Goal: Task Accomplishment & Management: Manage account settings

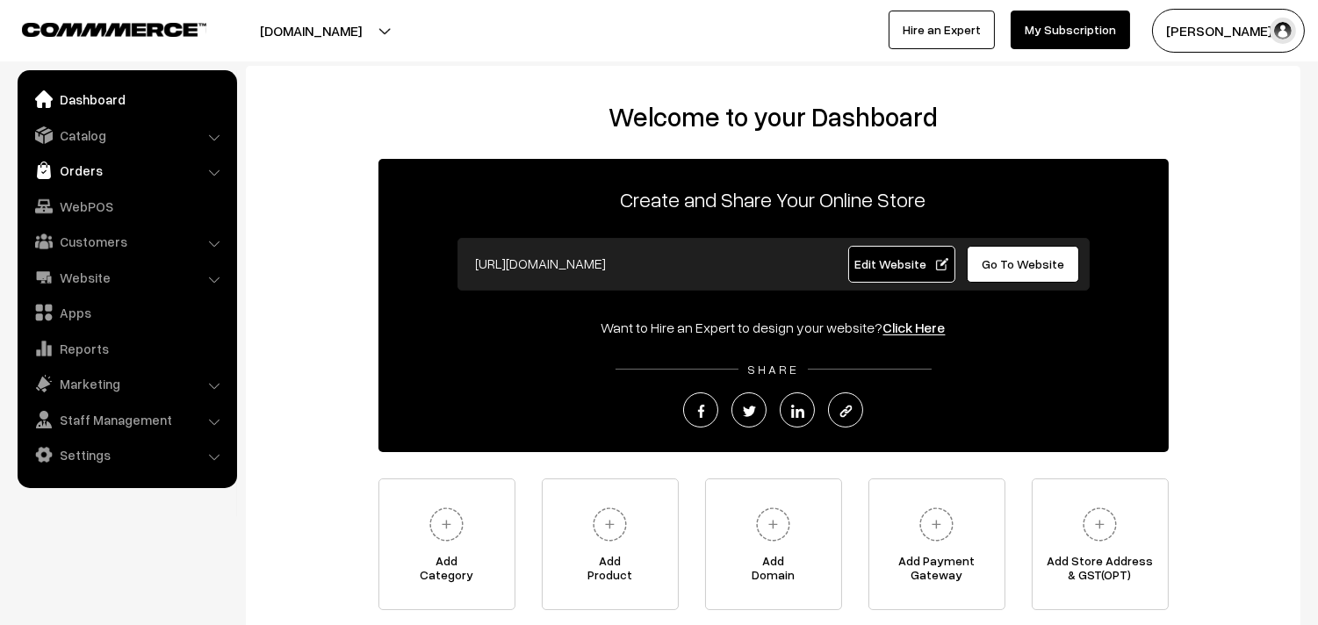
click at [98, 172] on link "Orders" at bounding box center [126, 171] width 209 height 32
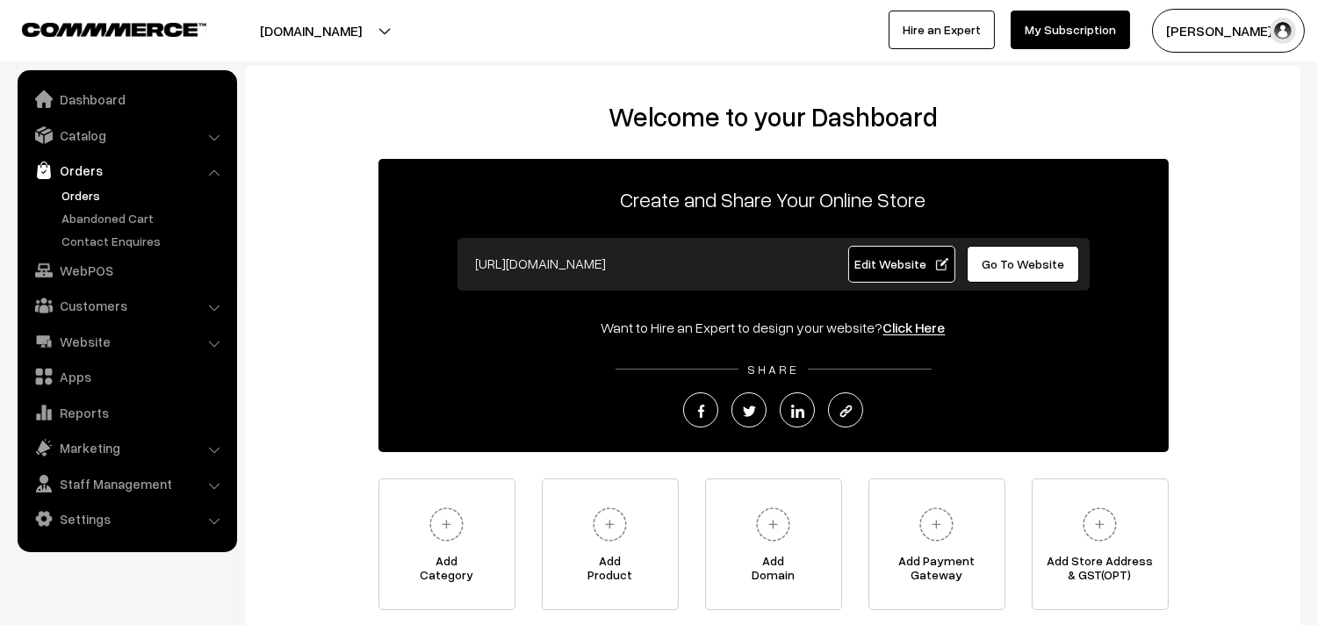
click at [83, 190] on link "Orders" at bounding box center [144, 195] width 174 height 18
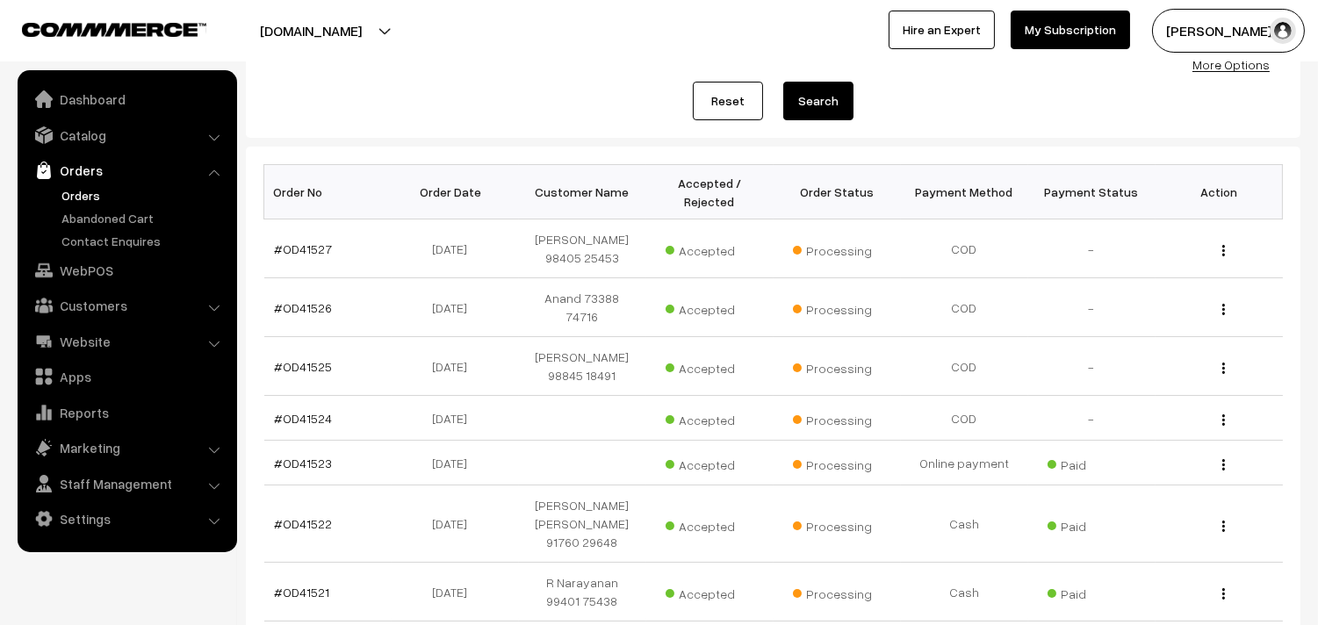
scroll to position [195, 0]
click at [105, 134] on link "Catalog" at bounding box center [126, 135] width 209 height 32
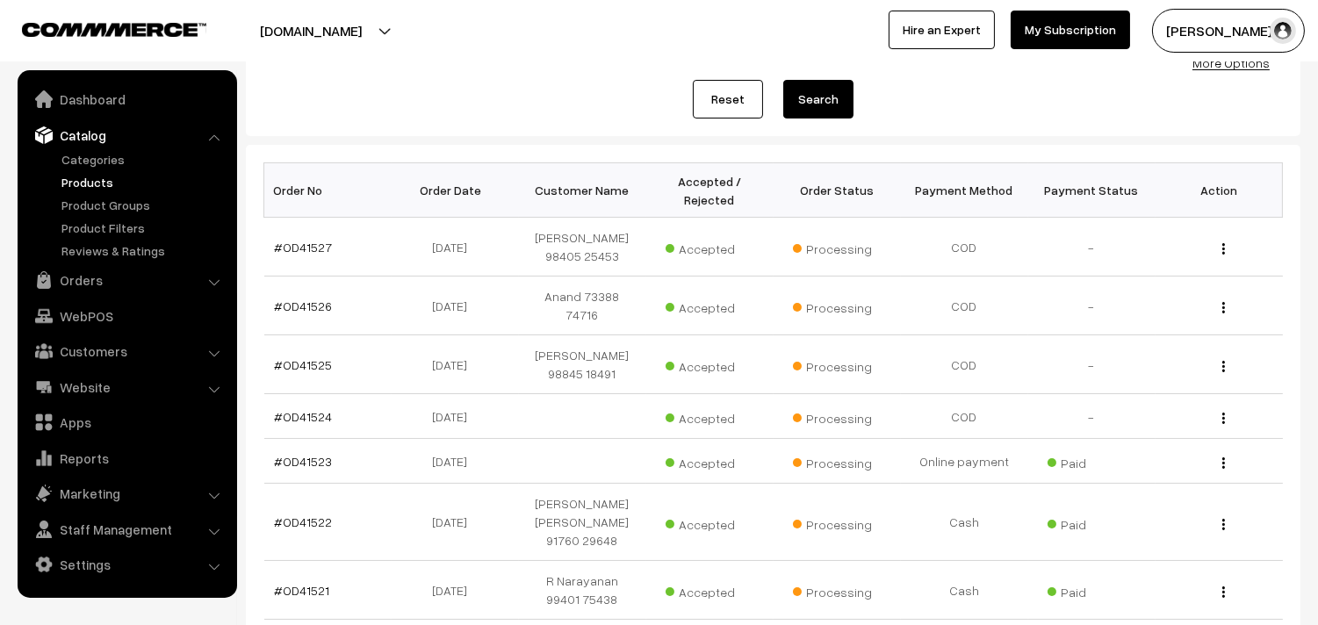
click at [97, 177] on link "Products" at bounding box center [144, 182] width 174 height 18
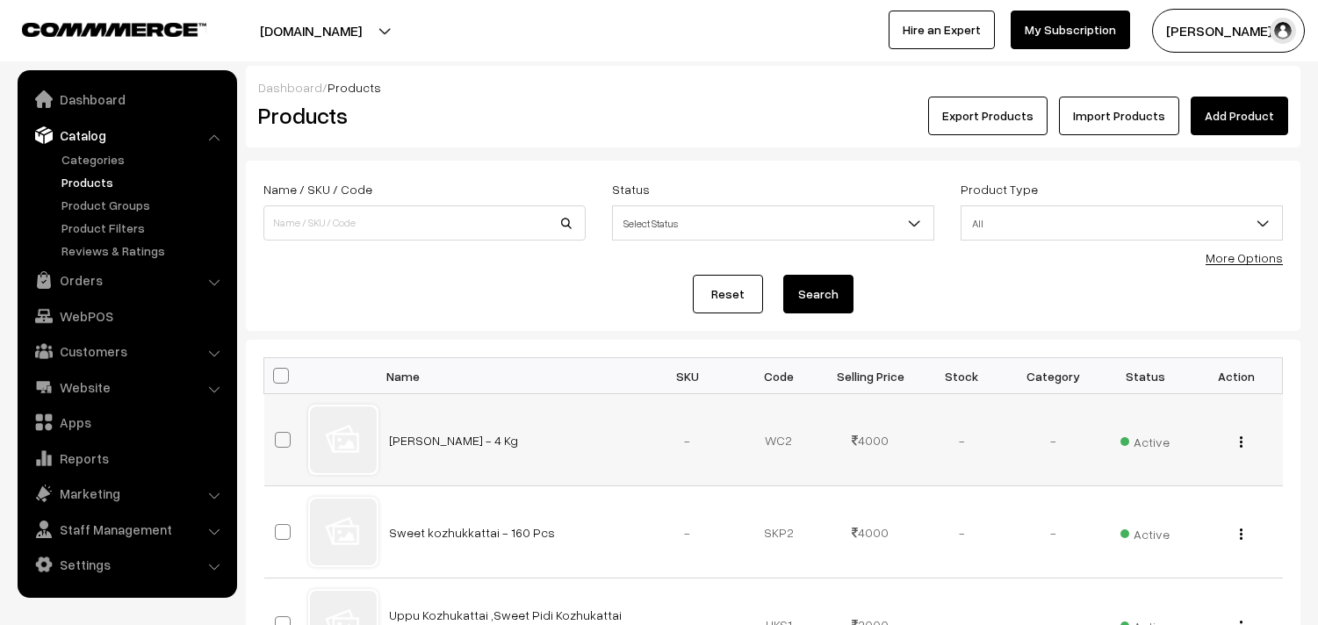
scroll to position [97, 0]
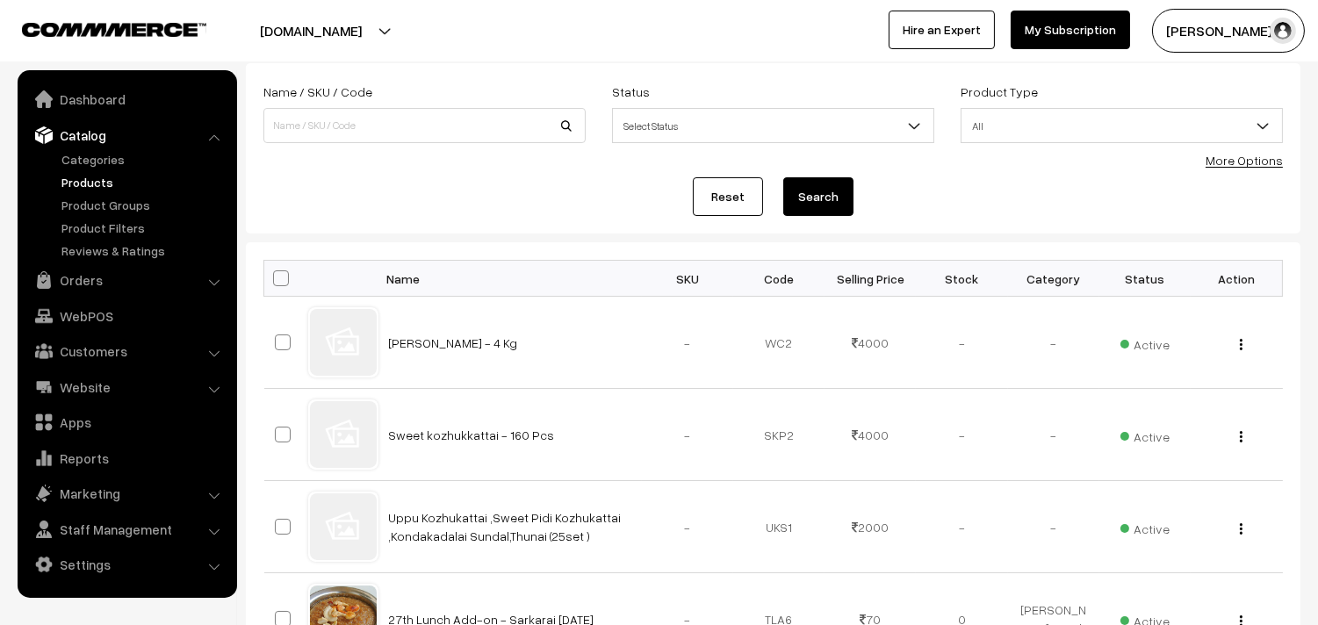
click at [1227, 167] on link "More Options" at bounding box center [1243, 160] width 77 height 15
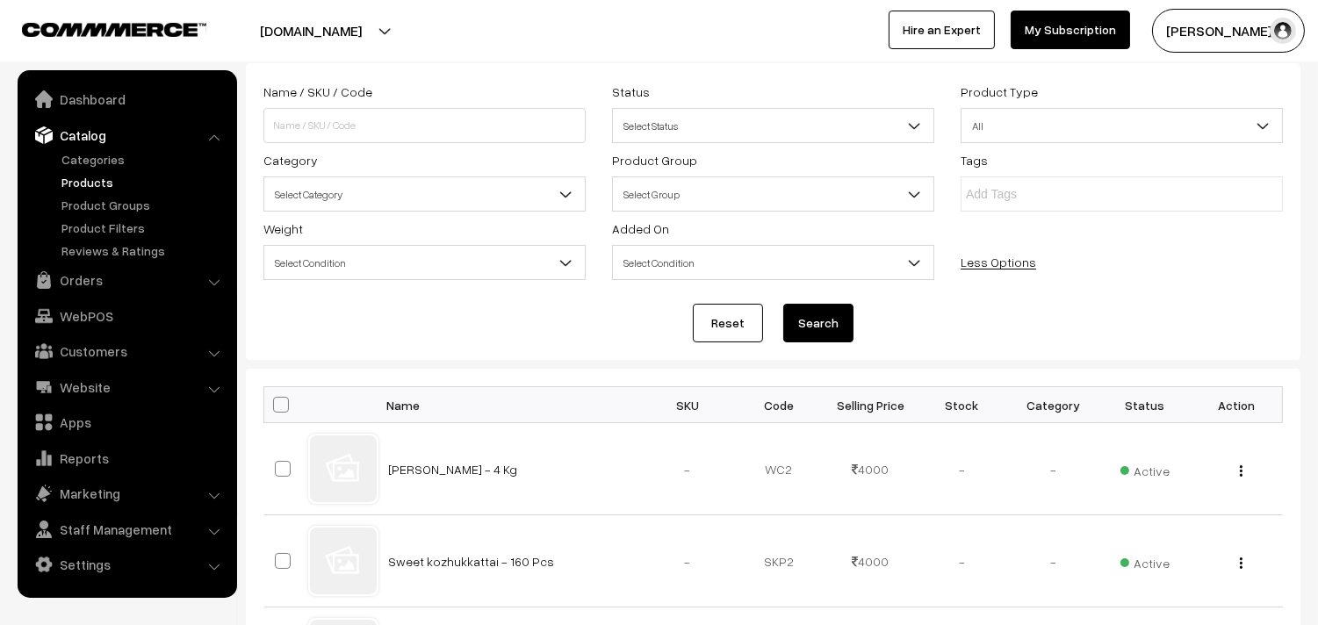
click at [342, 205] on span "Select Category" at bounding box center [424, 194] width 320 height 31
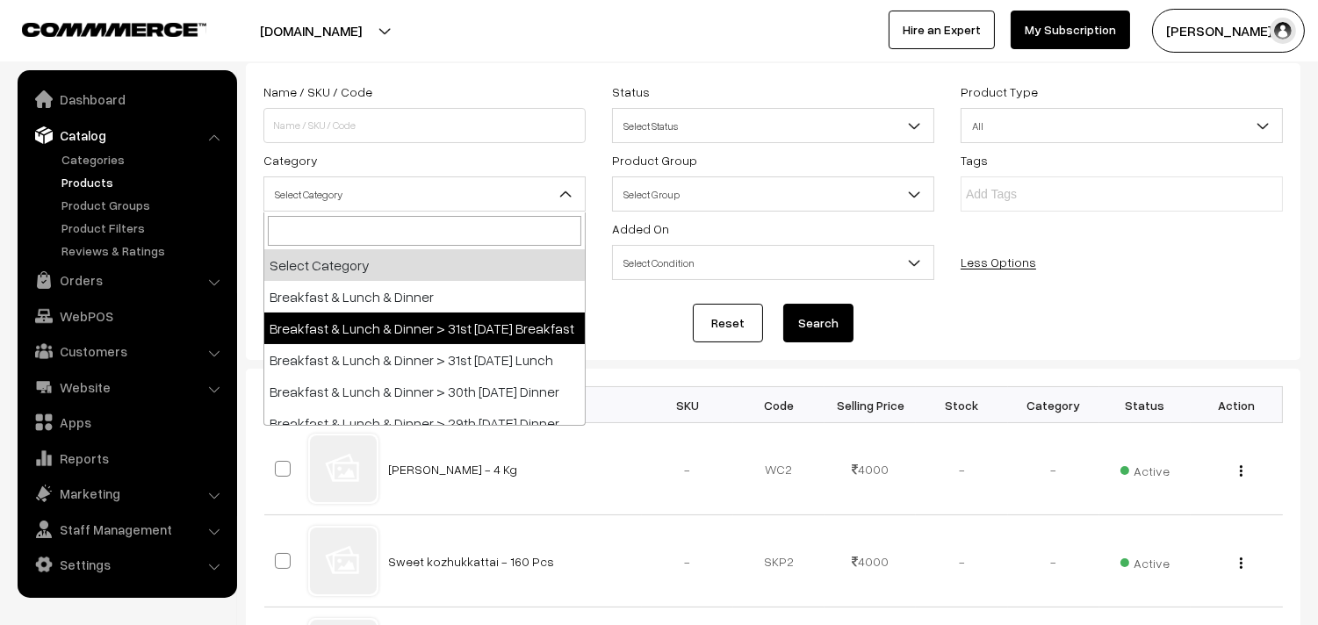
select select "91"
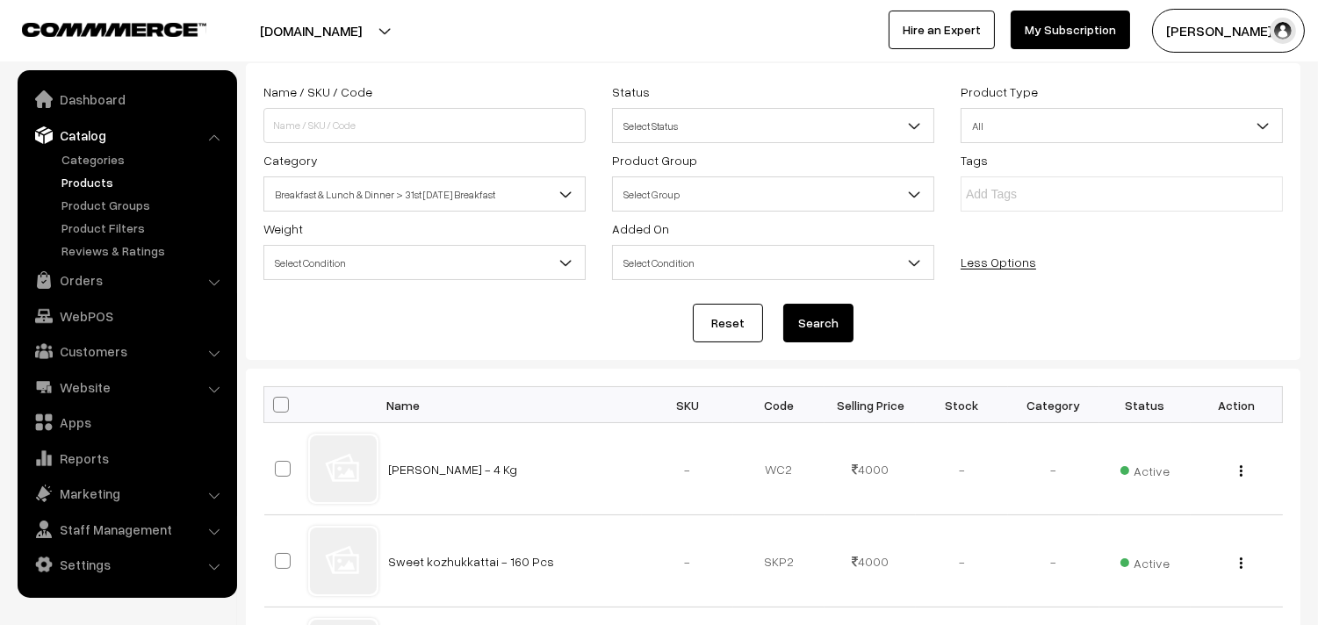
click at [841, 325] on button "Search" at bounding box center [818, 323] width 70 height 39
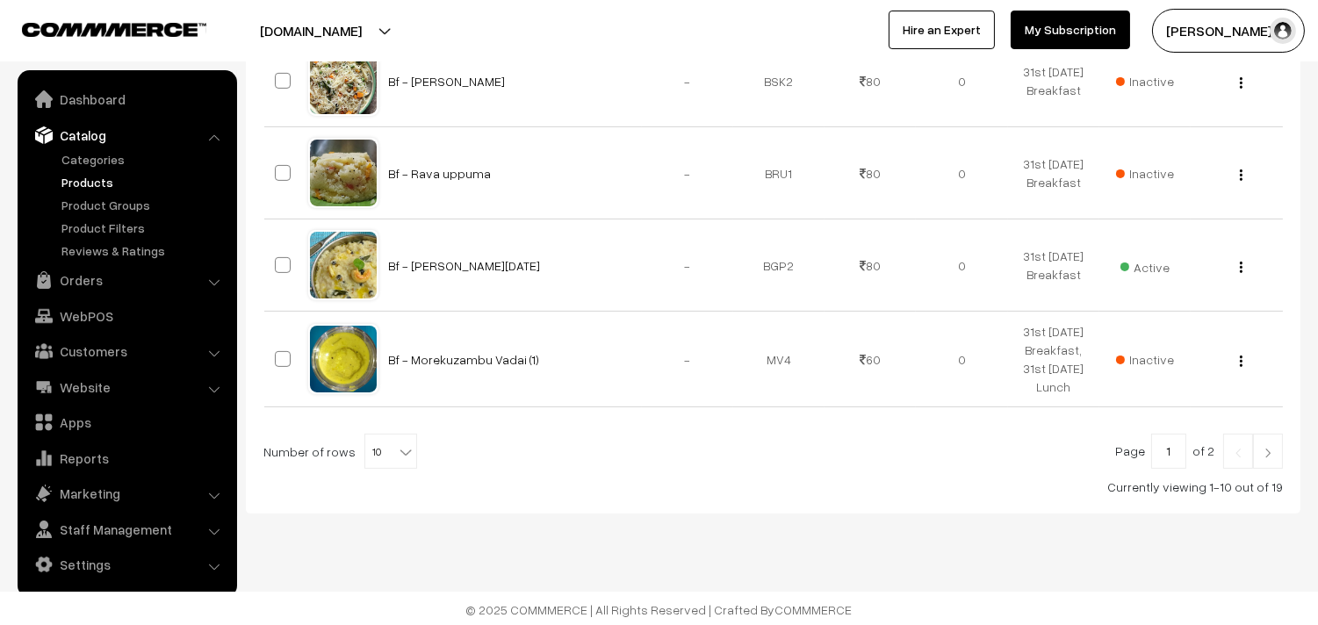
scroll to position [1046, 0]
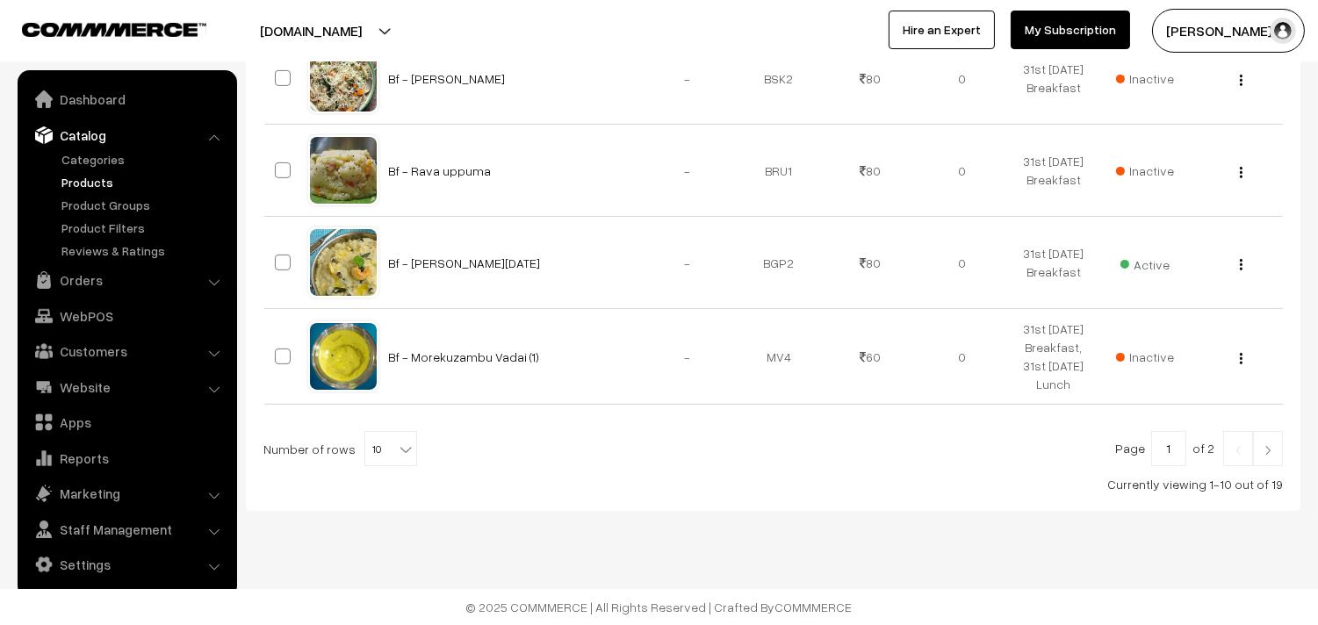
click at [370, 442] on span "10" at bounding box center [390, 449] width 51 height 35
select select "90"
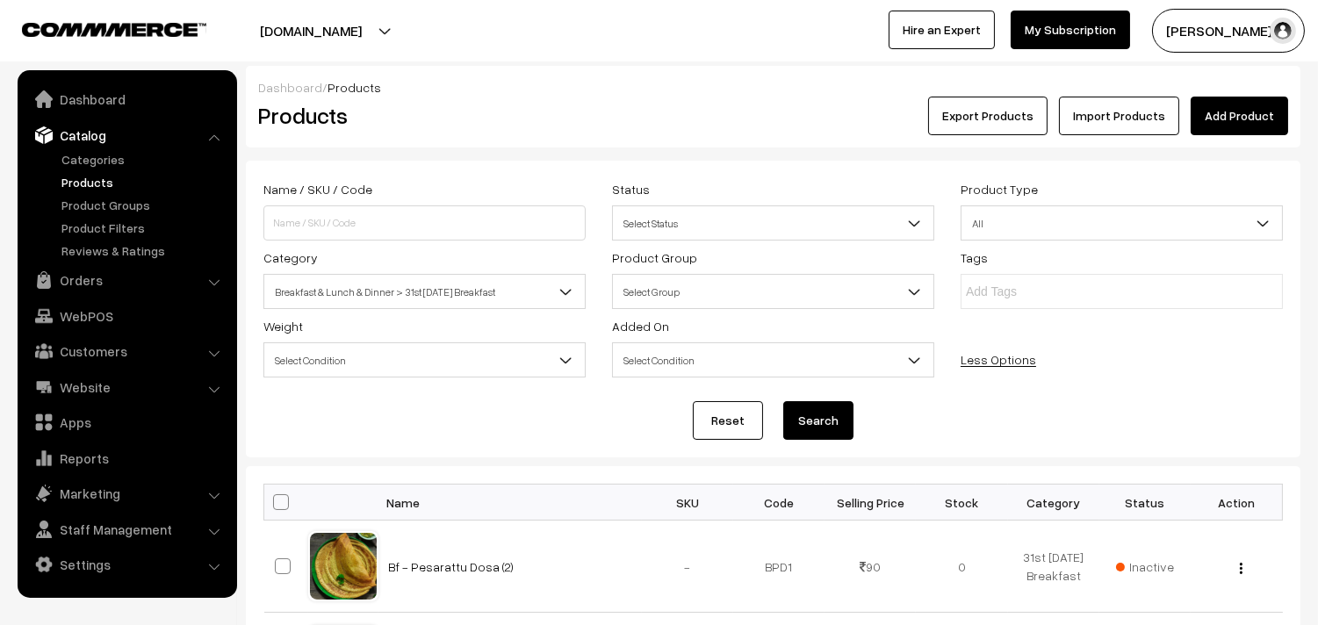
click at [278, 504] on span at bounding box center [281, 502] width 16 height 16
click at [276, 504] on input "checkbox" at bounding box center [269, 501] width 11 height 11
checkbox input "true"
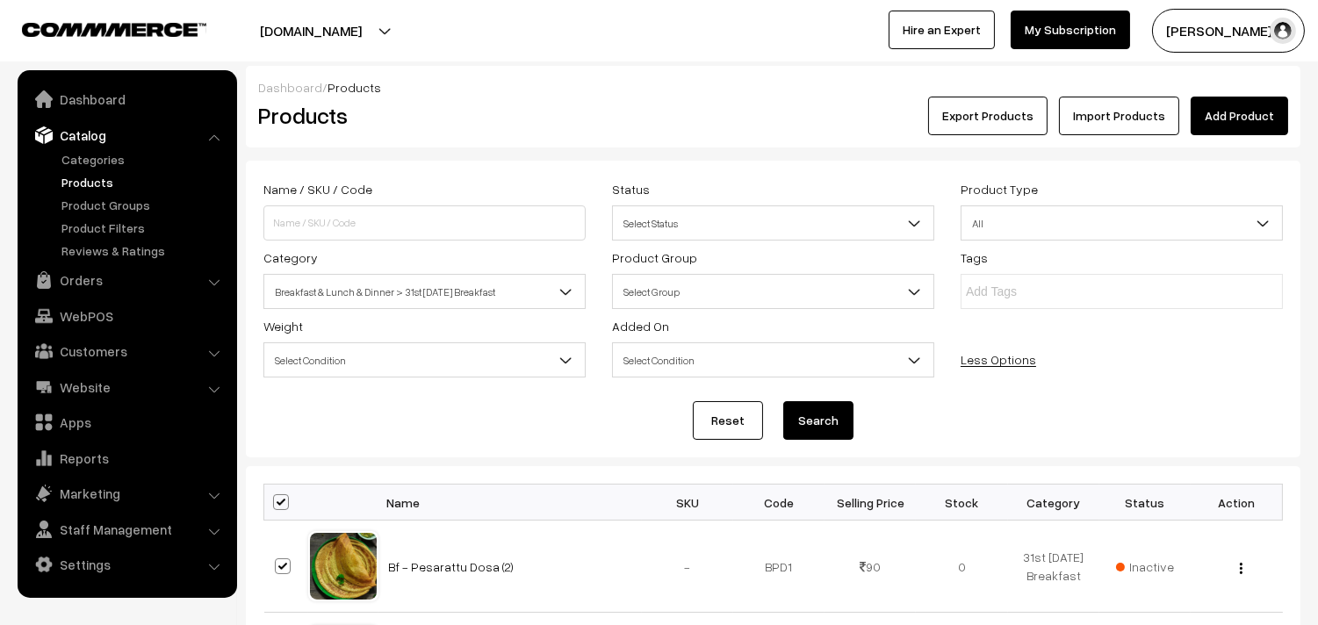
checkbox input "true"
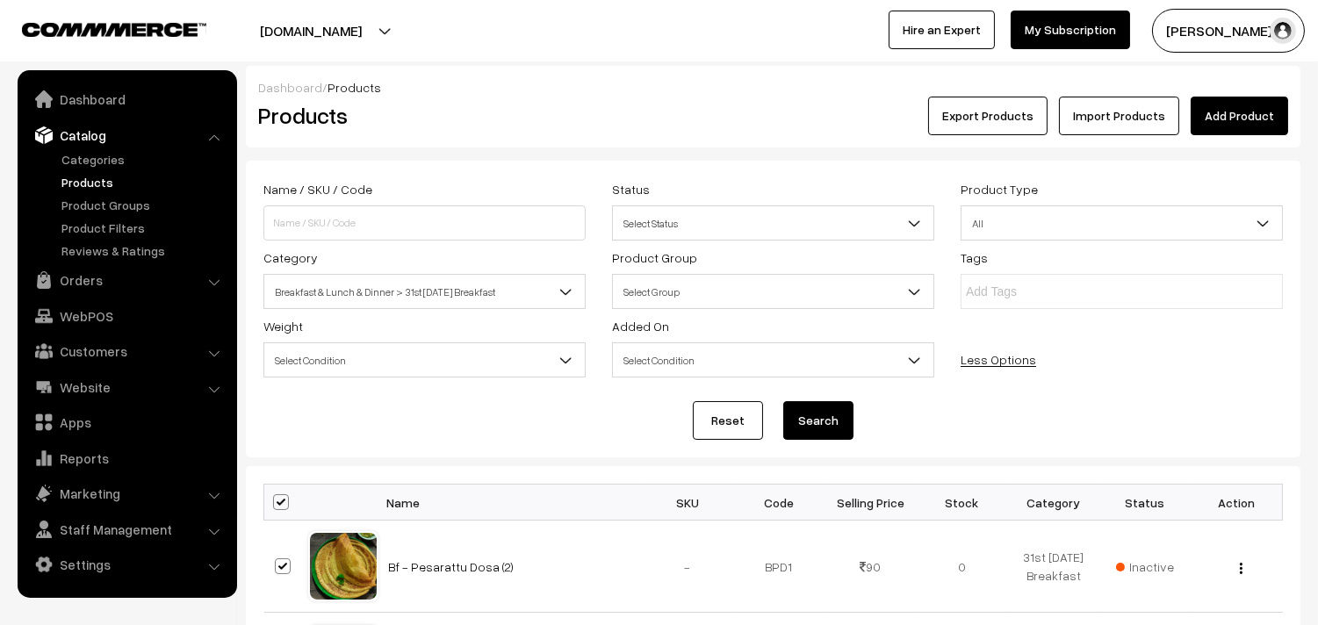
checkbox input "true"
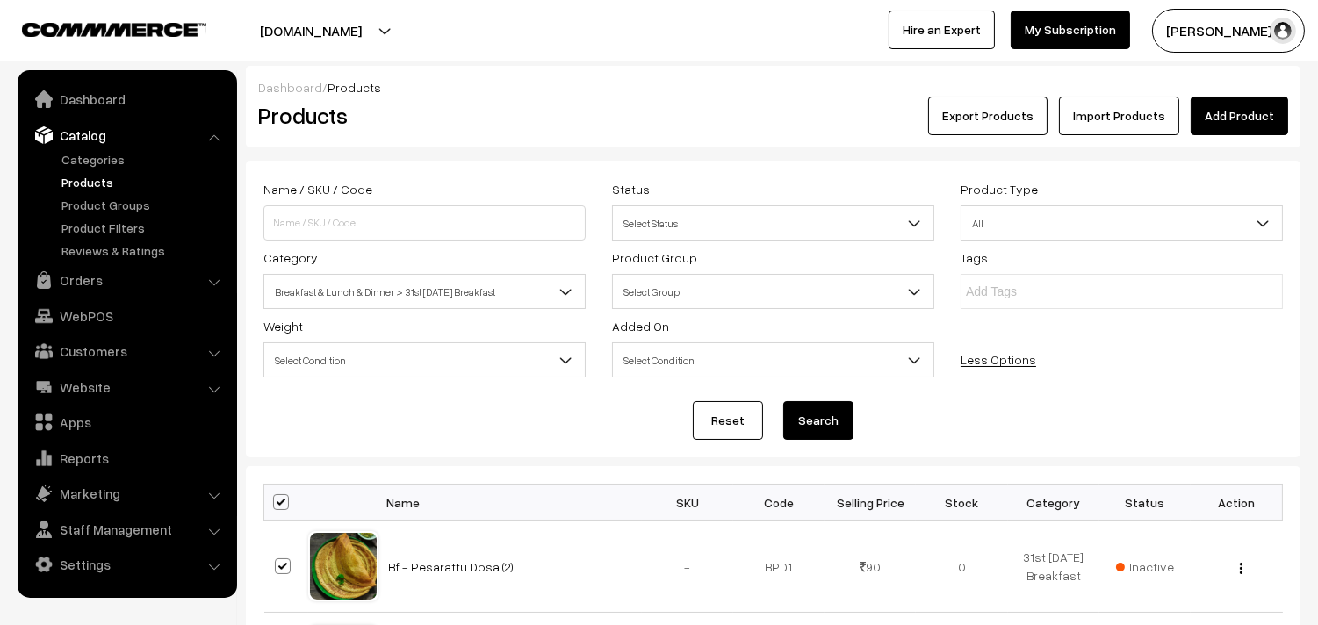
checkbox input "true"
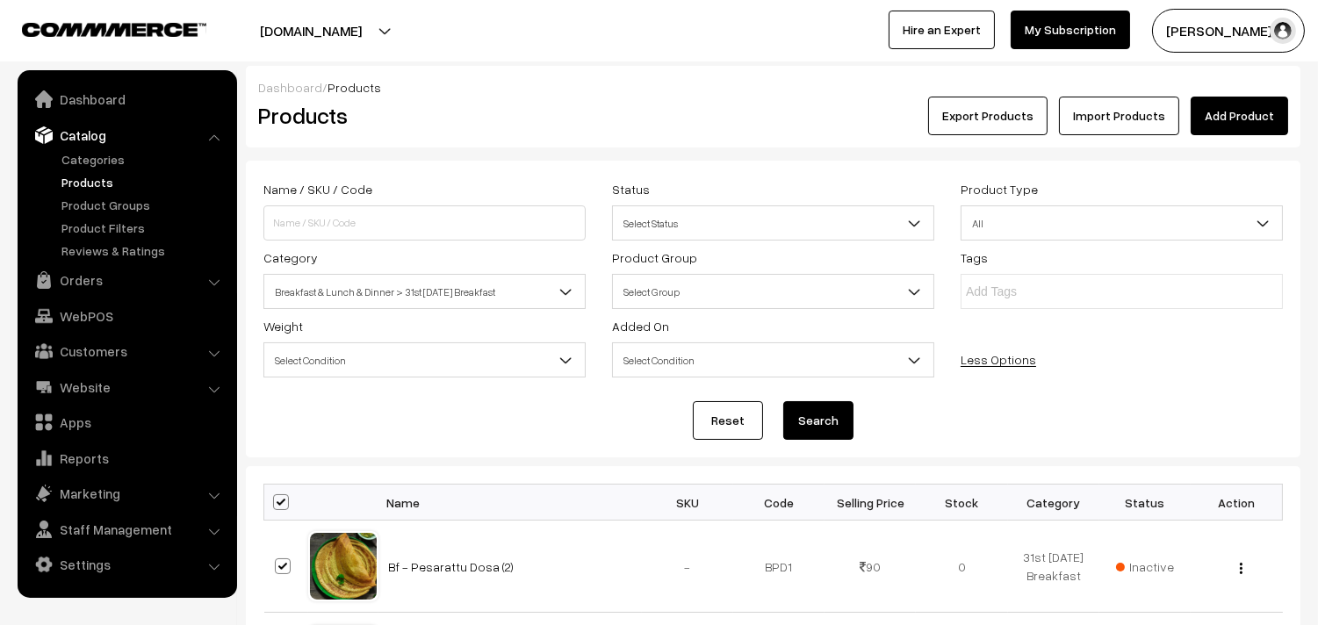
checkbox input "true"
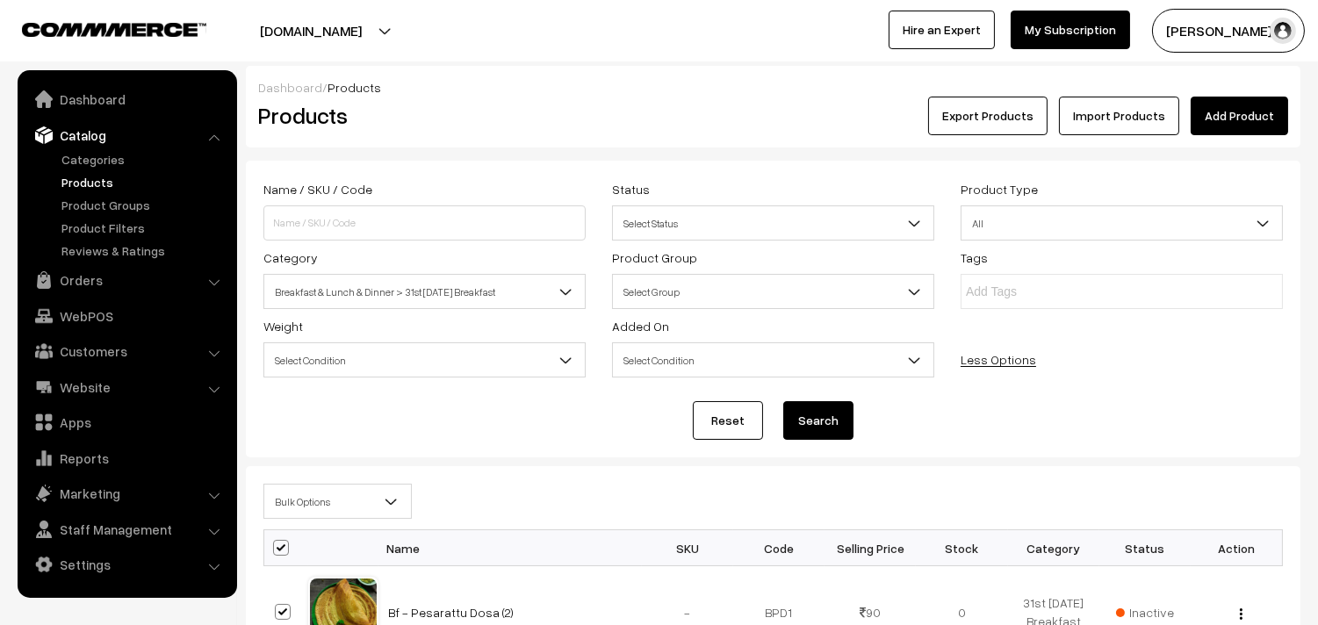
click at [313, 497] on span "Bulk Options" at bounding box center [337, 501] width 147 height 31
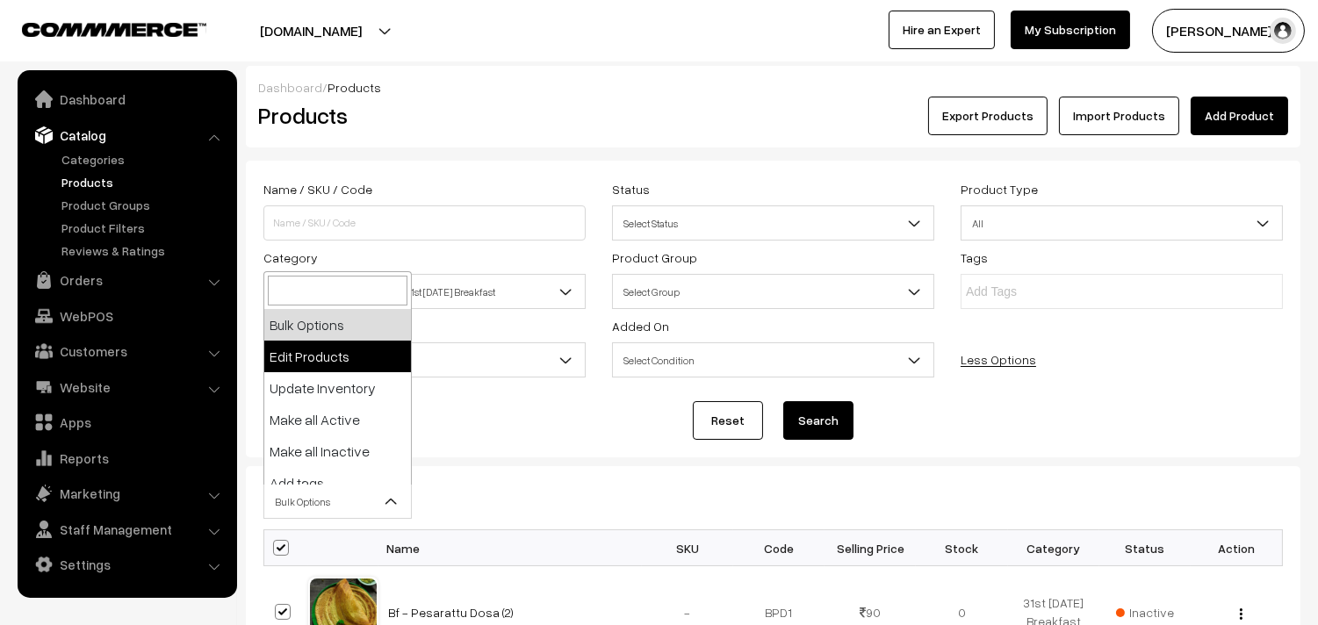
select select "editProduct"
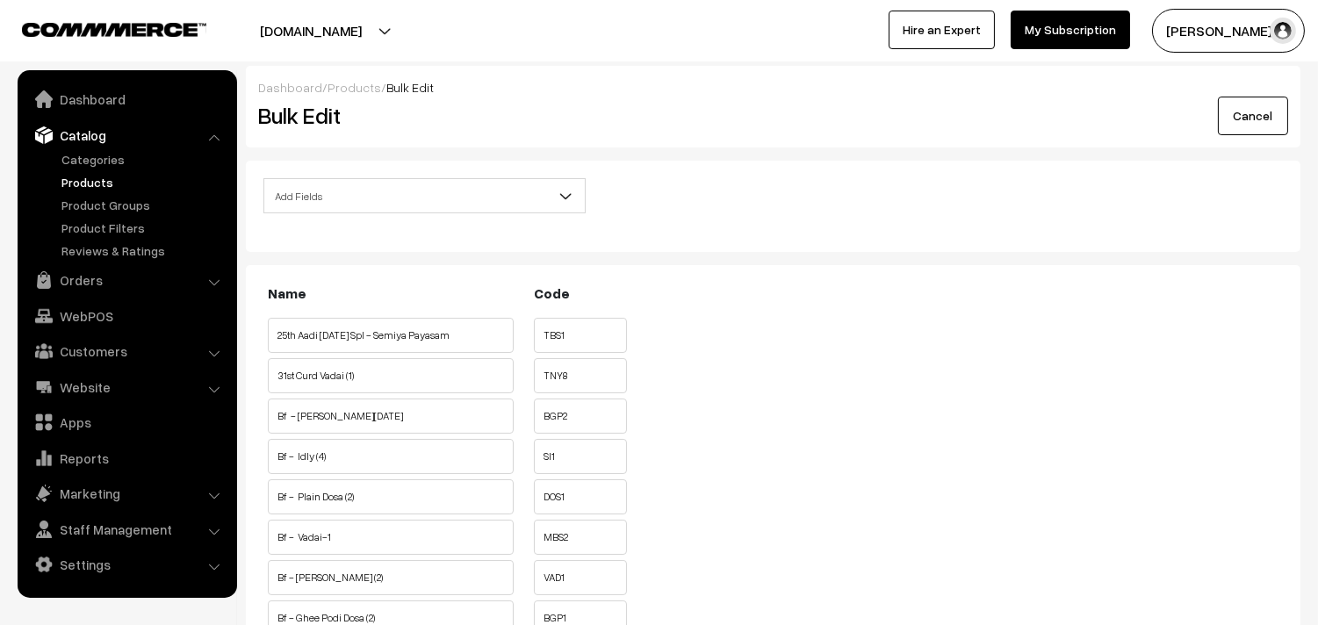
click at [360, 191] on span "Add Fields" at bounding box center [424, 196] width 320 height 31
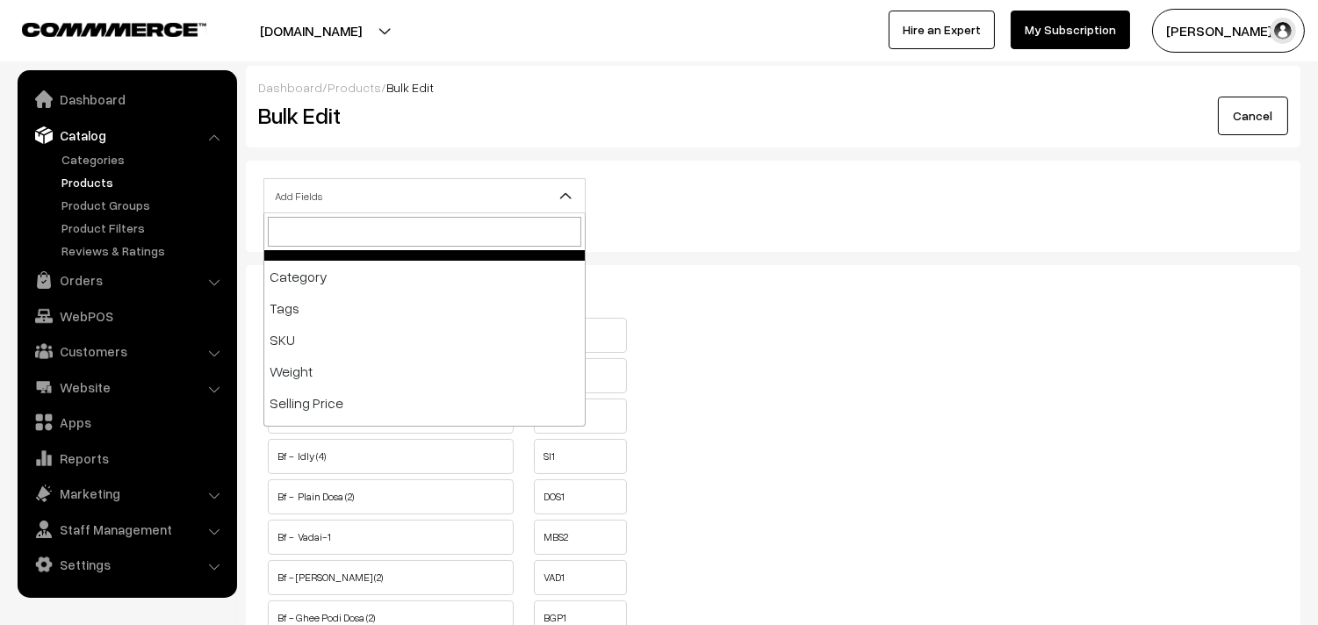
scroll to position [195, 0]
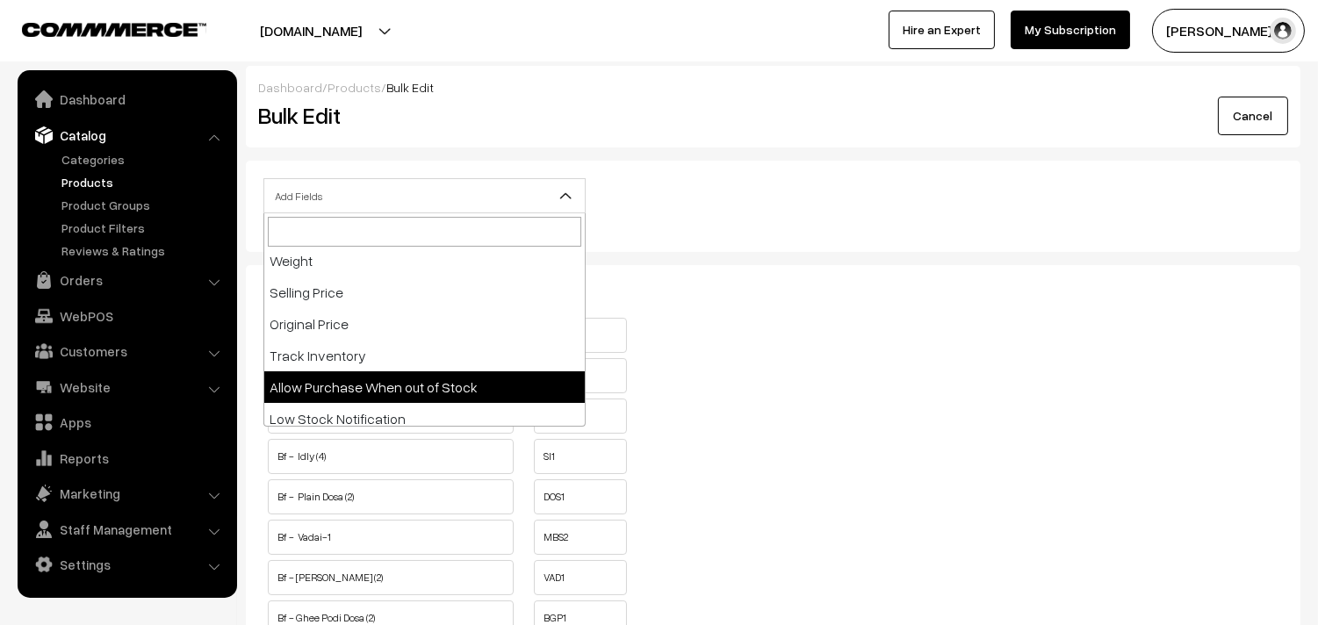
select select "allow-purchase"
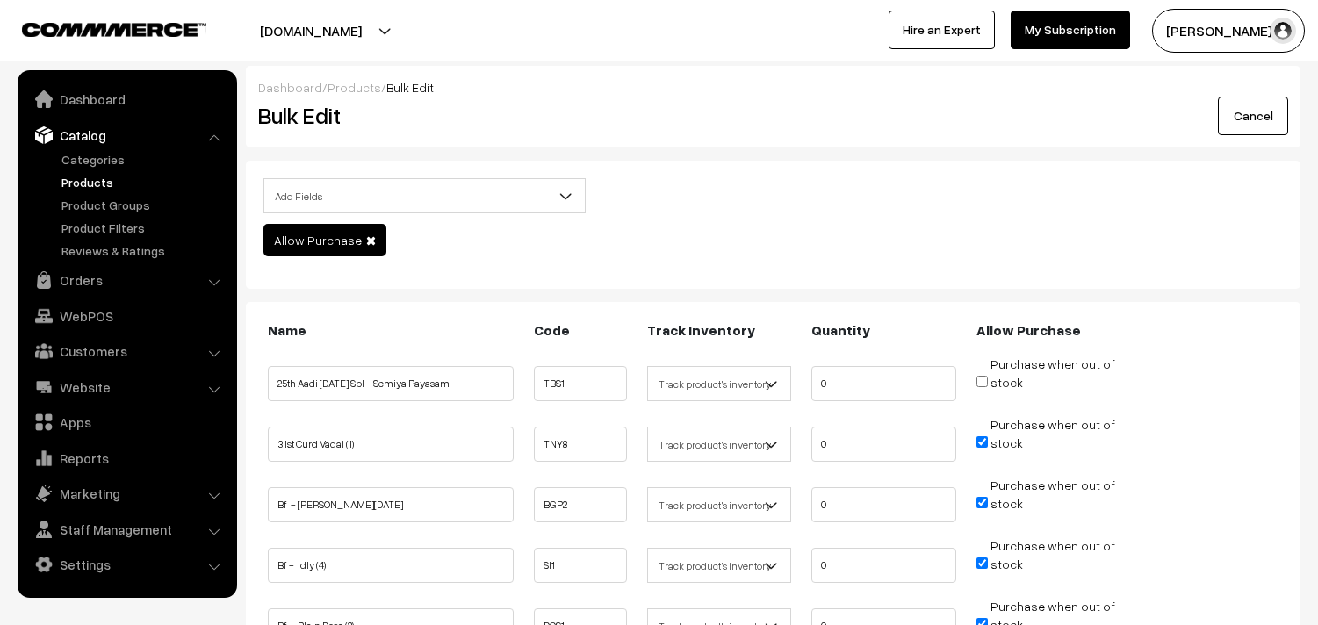
scroll to position [292, 0]
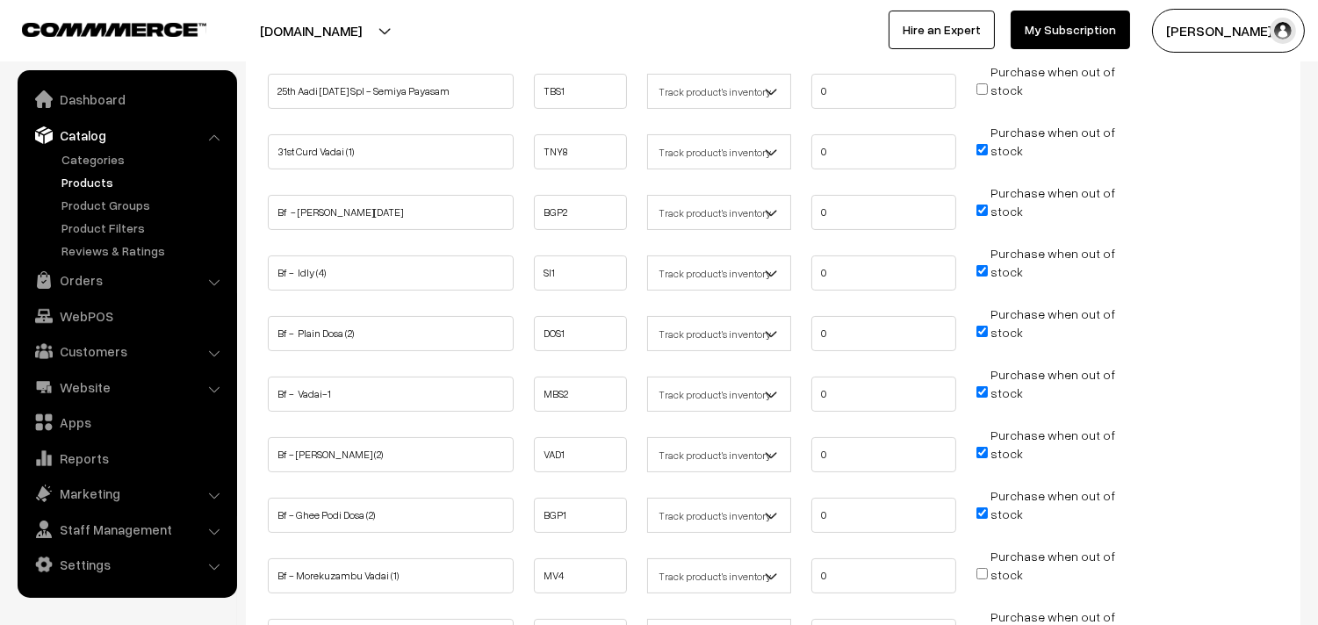
click at [985, 147] on input "Purchase when out of stock" at bounding box center [981, 149] width 11 height 11
checkbox input "false"
click at [989, 205] on span "Purchase when out of stock" at bounding box center [1045, 211] width 139 height 18
click at [976, 262] on span "Purchase when out of stock" at bounding box center [1045, 271] width 139 height 18
click at [978, 207] on input "Purchase when out of stock" at bounding box center [981, 210] width 11 height 11
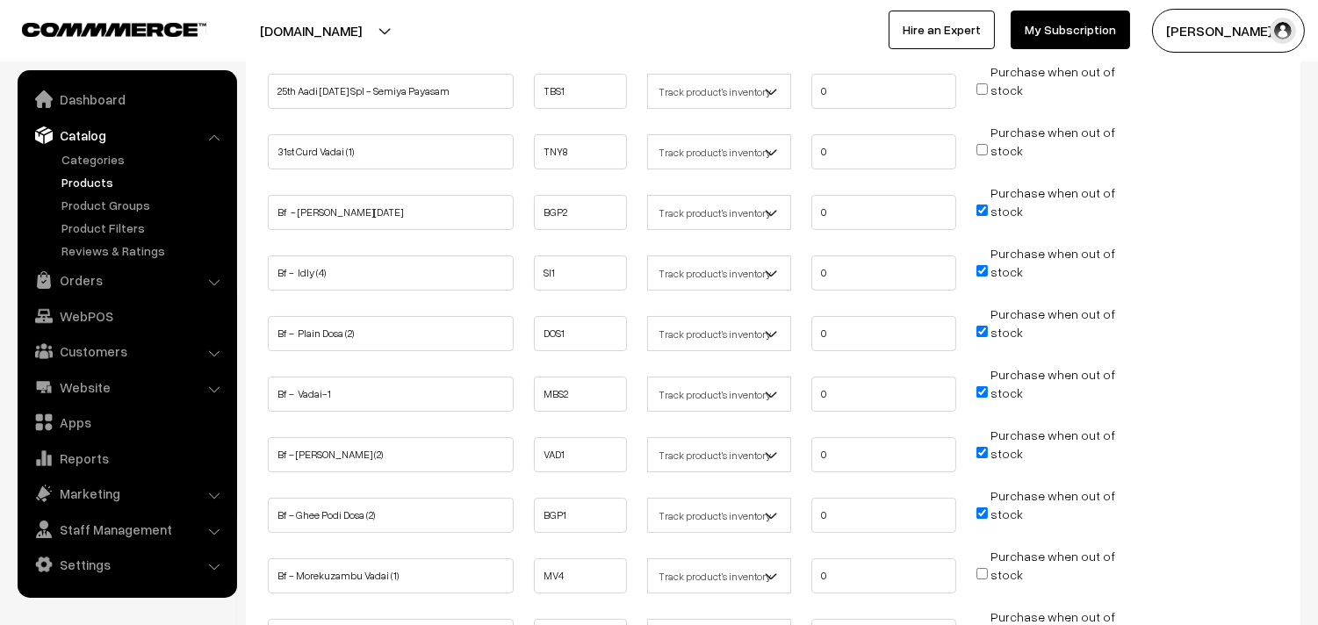
checkbox input "false"
click at [984, 268] on input "Purchase when out of stock" at bounding box center [981, 270] width 11 height 11
checkbox input "false"
click at [984, 326] on input "Purchase when out of stock" at bounding box center [981, 331] width 11 height 11
checkbox input "false"
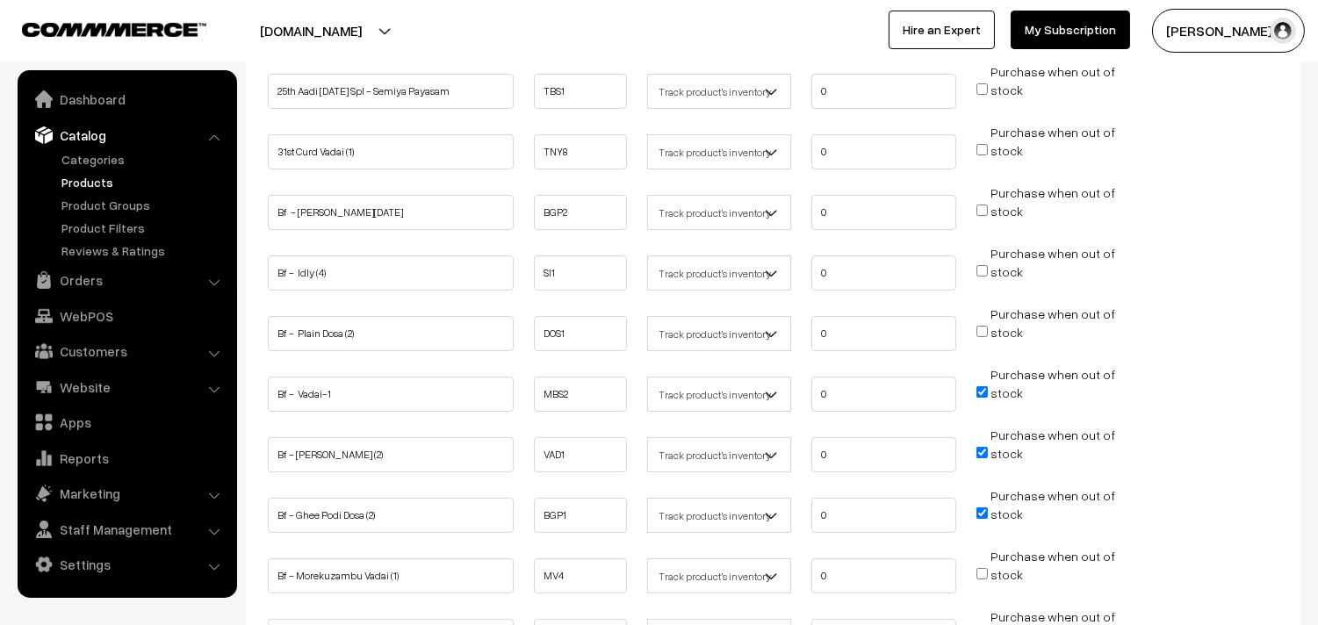
click at [981, 386] on input "Purchase when out of stock" at bounding box center [981, 391] width 11 height 11
checkbox input "false"
click at [981, 449] on input "Purchase when out of stock" at bounding box center [981, 452] width 11 height 11
checkbox input "false"
click at [984, 513] on input "Purchase when out of stock" at bounding box center [981, 512] width 11 height 11
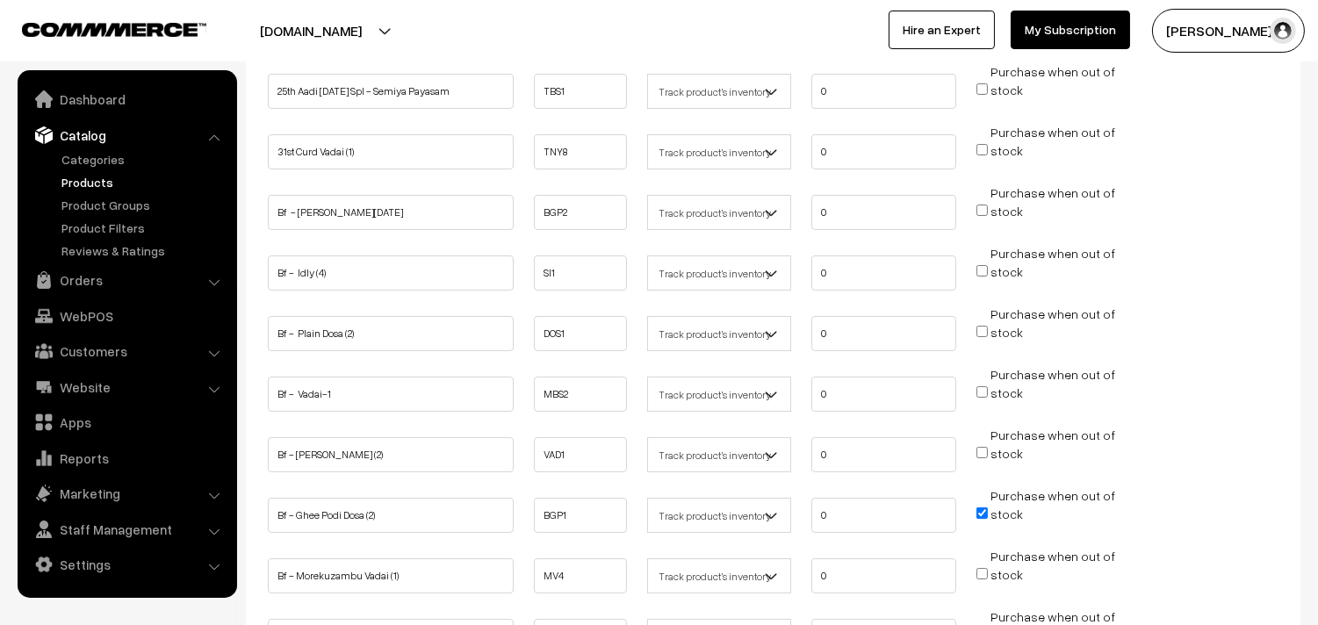
checkbox input "false"
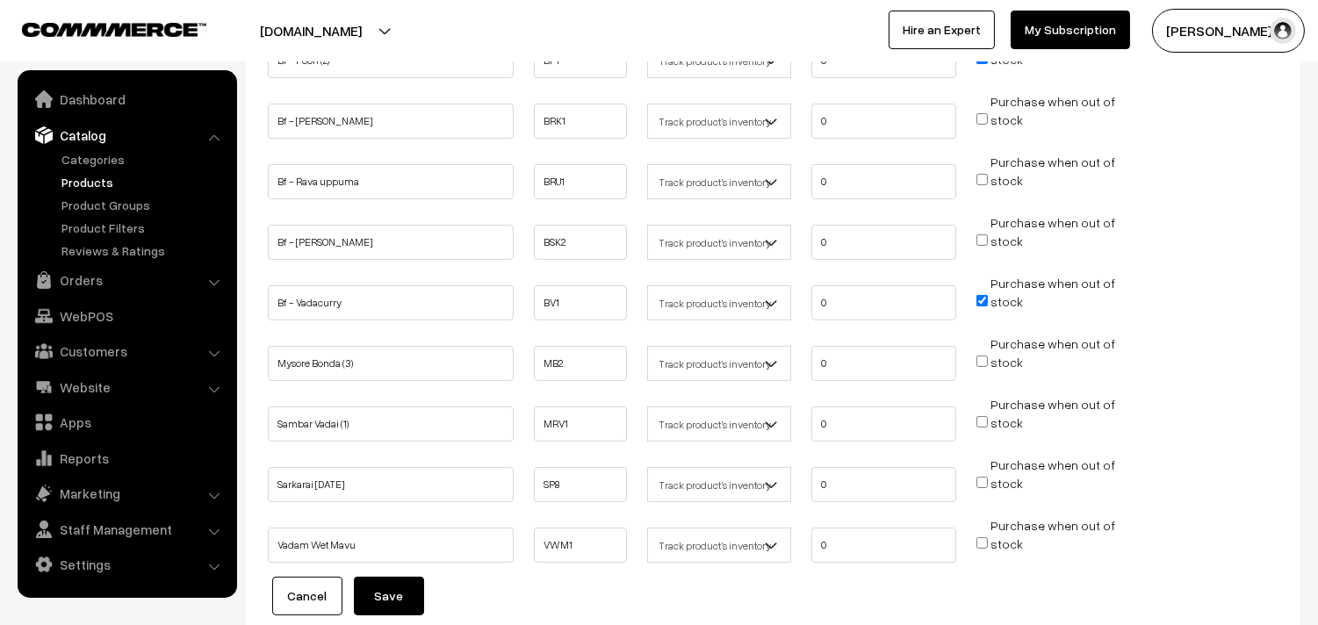
scroll to position [975, 0]
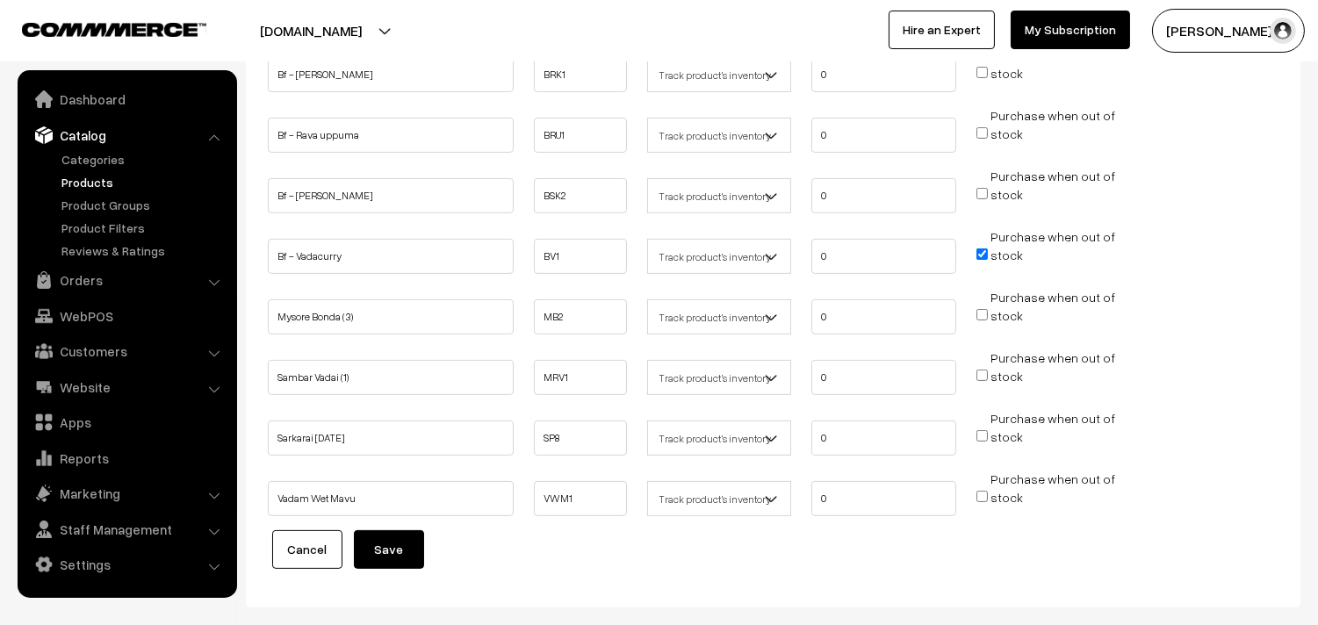
click at [983, 253] on input "Purchase when out of stock" at bounding box center [981, 253] width 11 height 11
checkbox input "false"
click at [386, 542] on button "Save" at bounding box center [389, 549] width 70 height 39
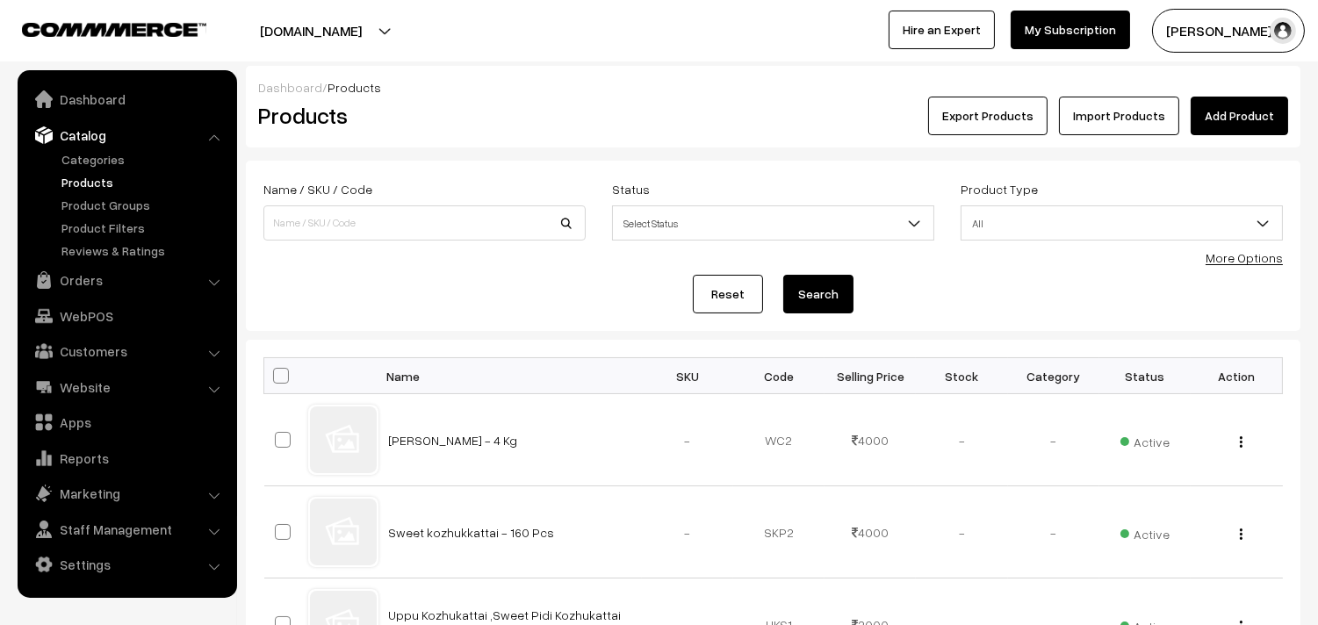
click at [1227, 259] on link "More Options" at bounding box center [1243, 257] width 77 height 15
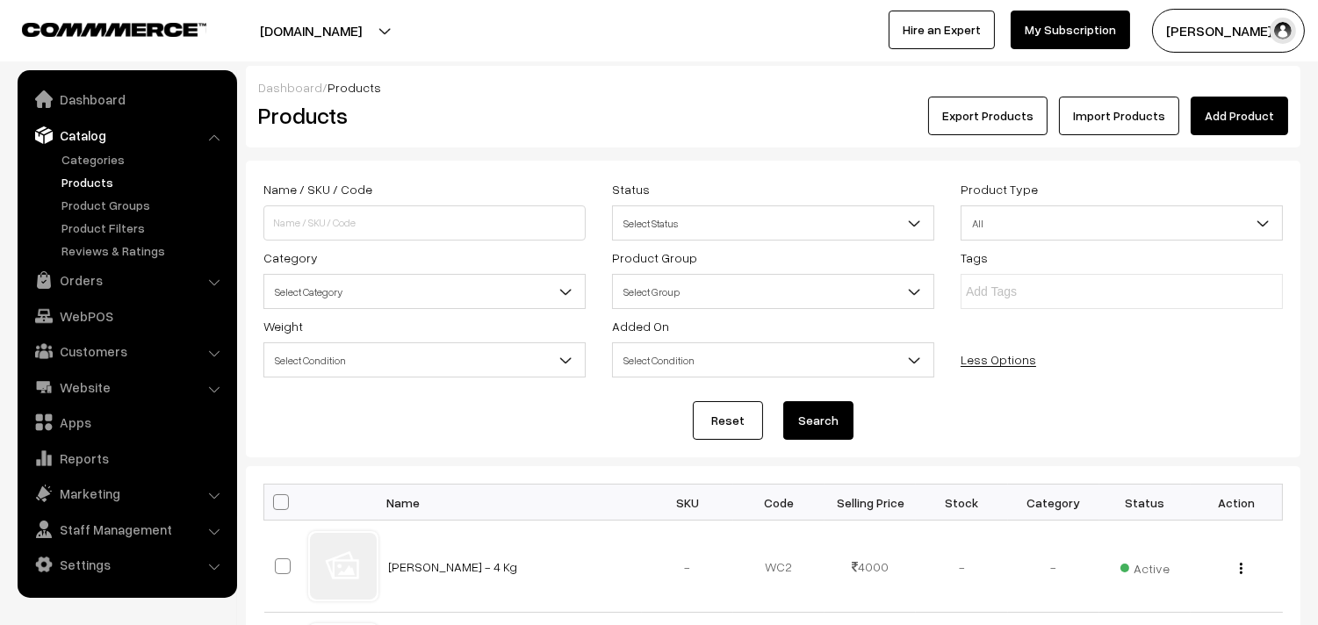
click at [413, 292] on span "Select Category" at bounding box center [424, 292] width 320 height 31
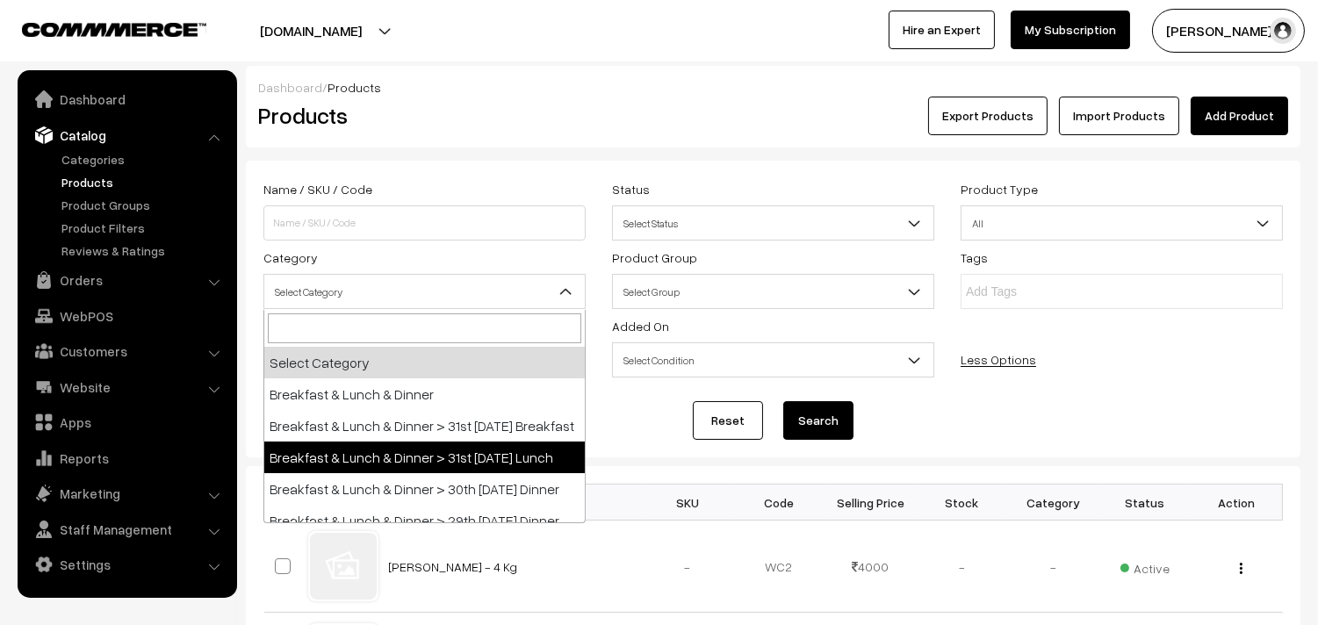
select select "95"
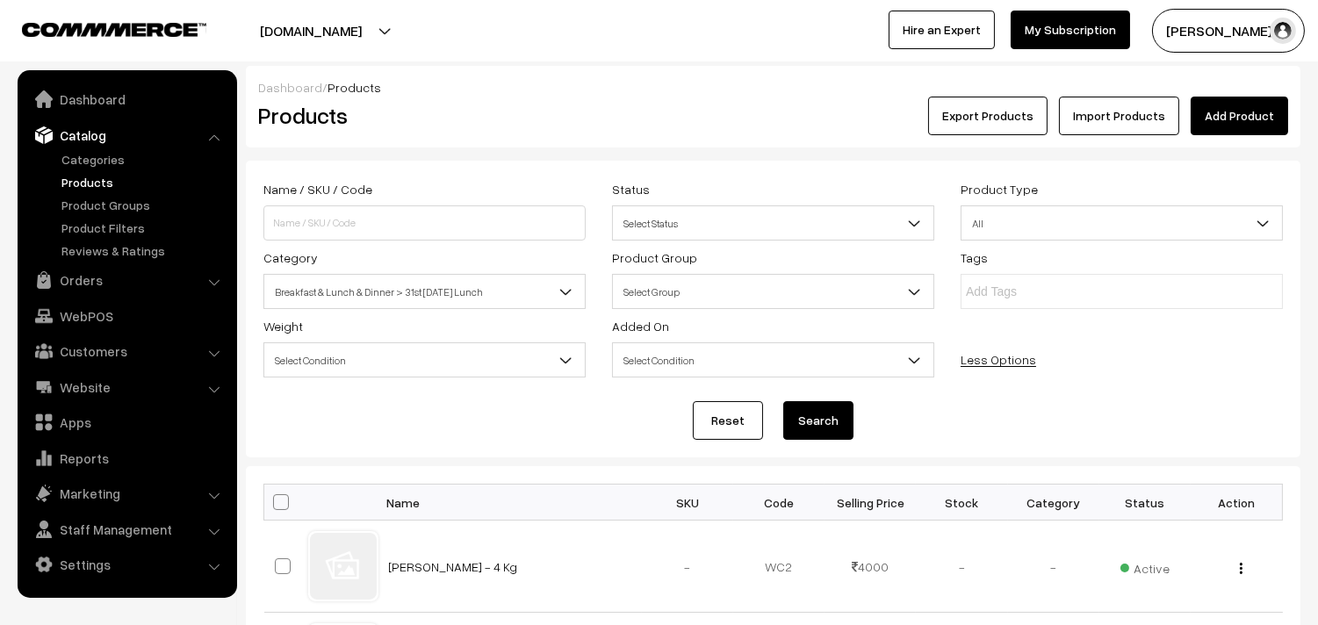
click at [829, 407] on button "Search" at bounding box center [818, 420] width 70 height 39
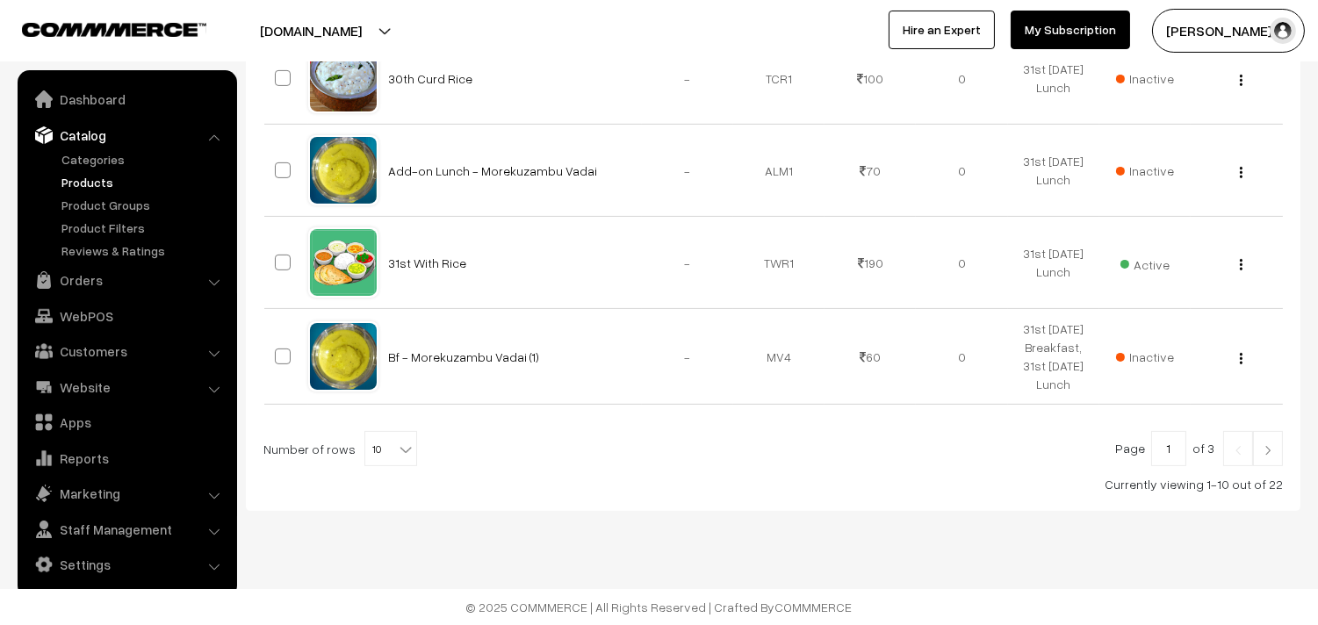
click at [397, 449] on b at bounding box center [406, 450] width 18 height 18
select select "90"
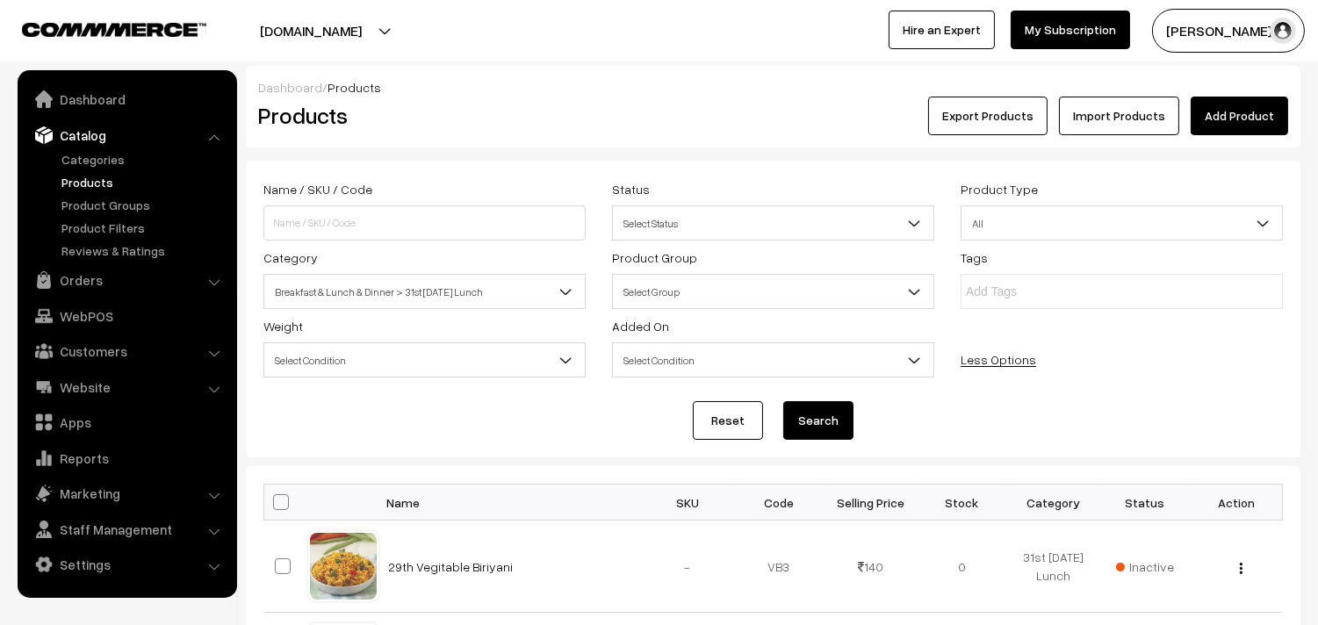
click at [286, 497] on span at bounding box center [281, 502] width 16 height 16
click at [276, 497] on input "checkbox" at bounding box center [269, 501] width 11 height 11
checkbox input "true"
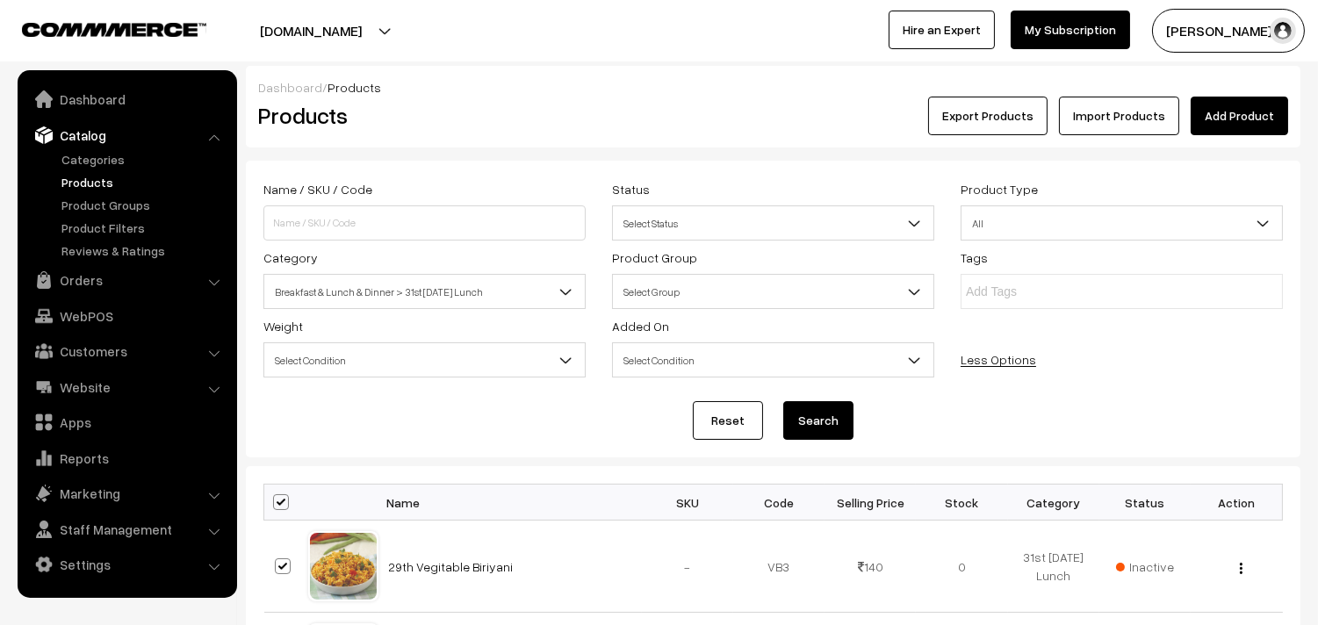
checkbox input "true"
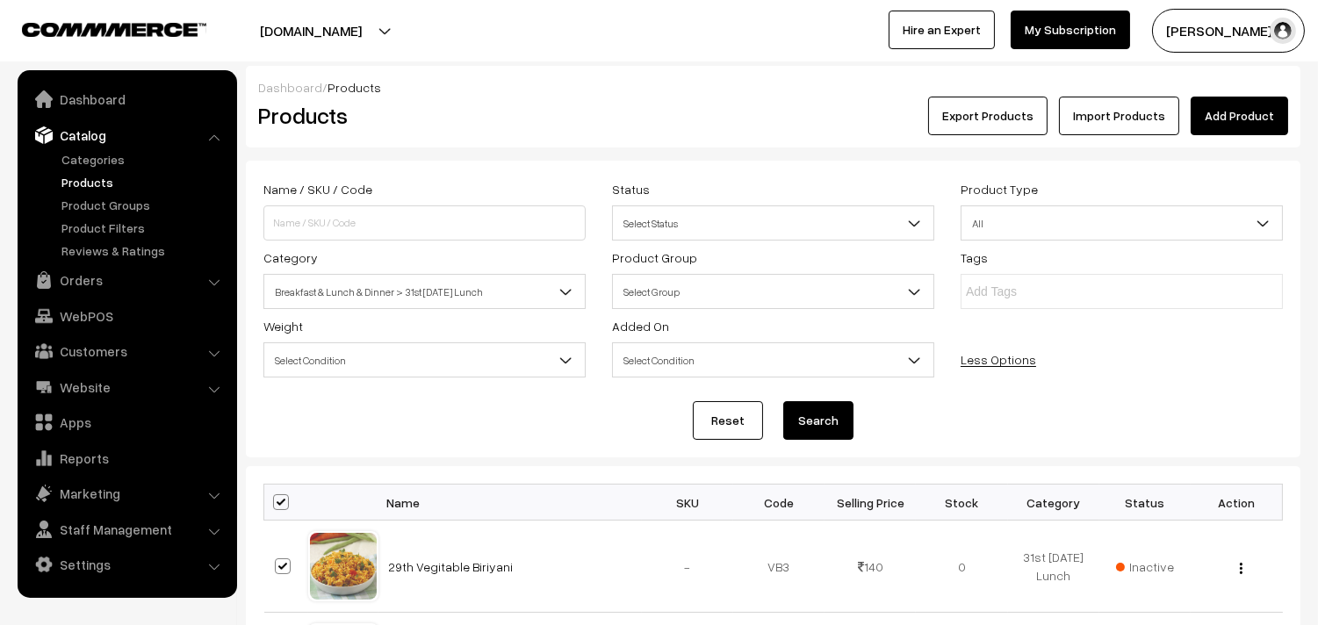
checkbox input "true"
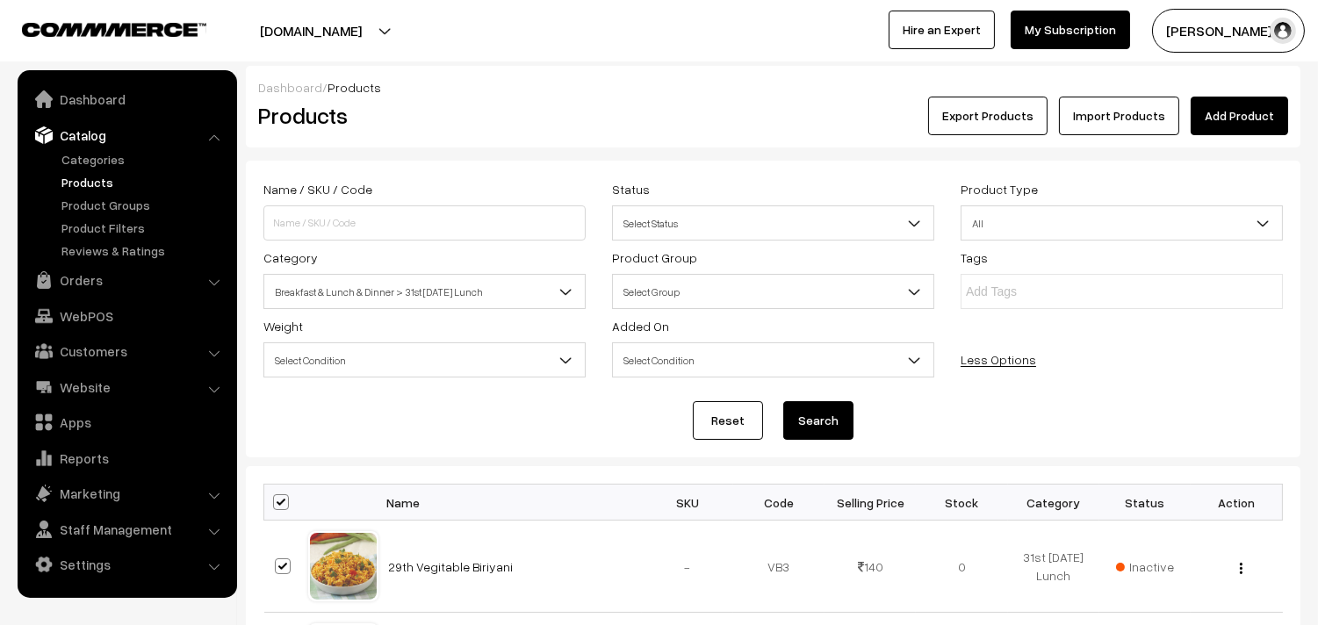
checkbox input "true"
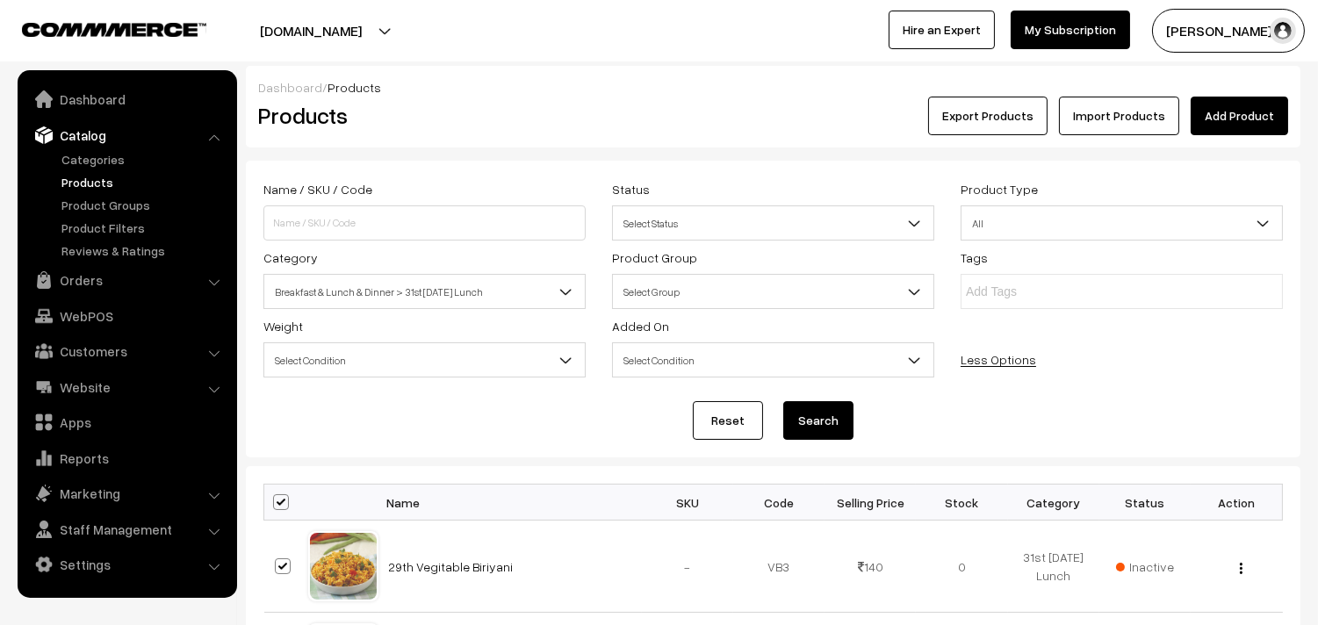
checkbox input "true"
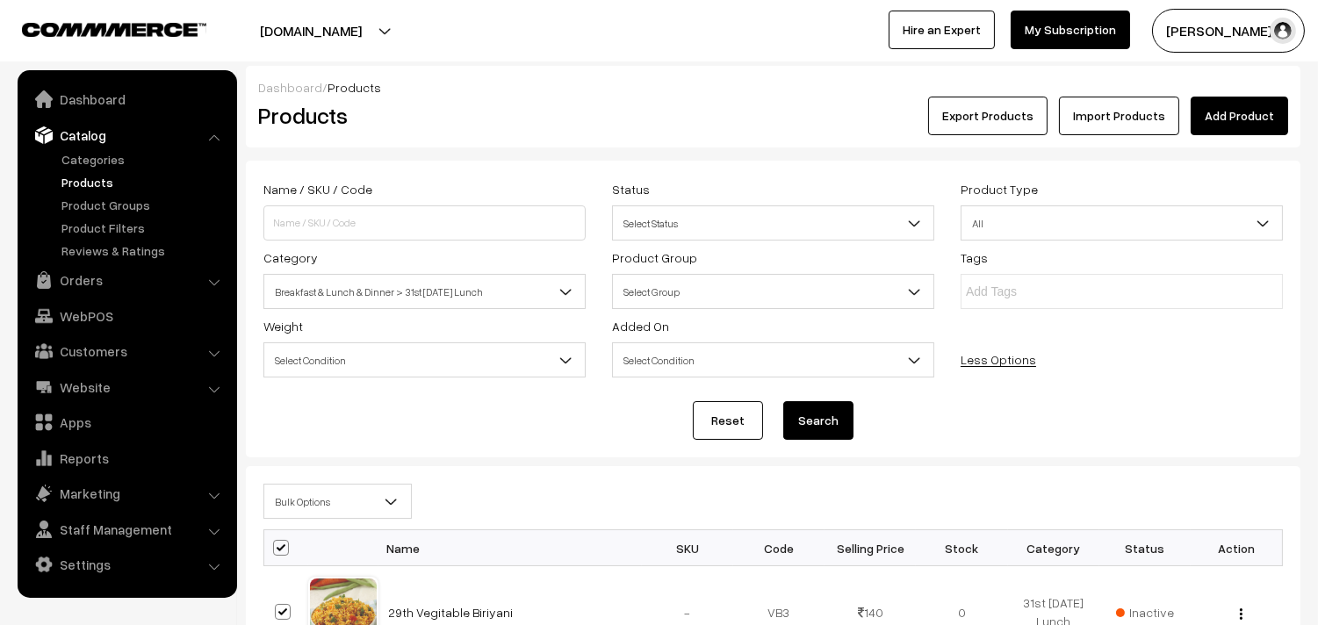
click at [306, 487] on span "Bulk Options" at bounding box center [337, 501] width 147 height 31
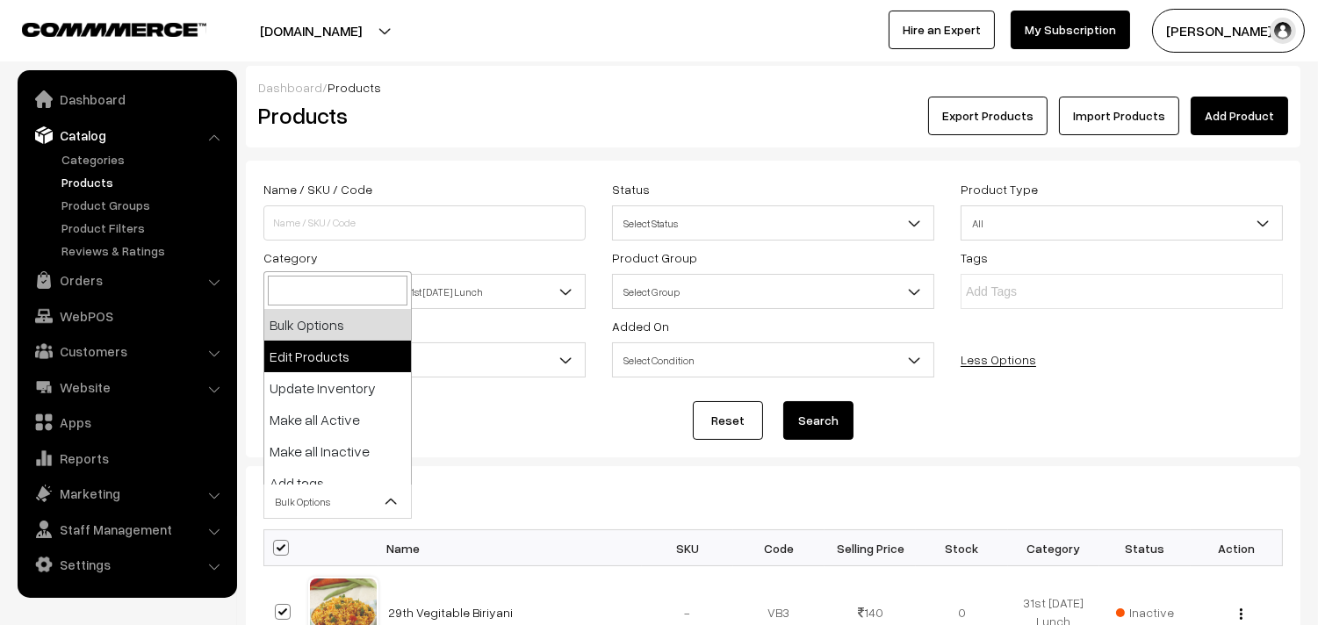
select select "editProduct"
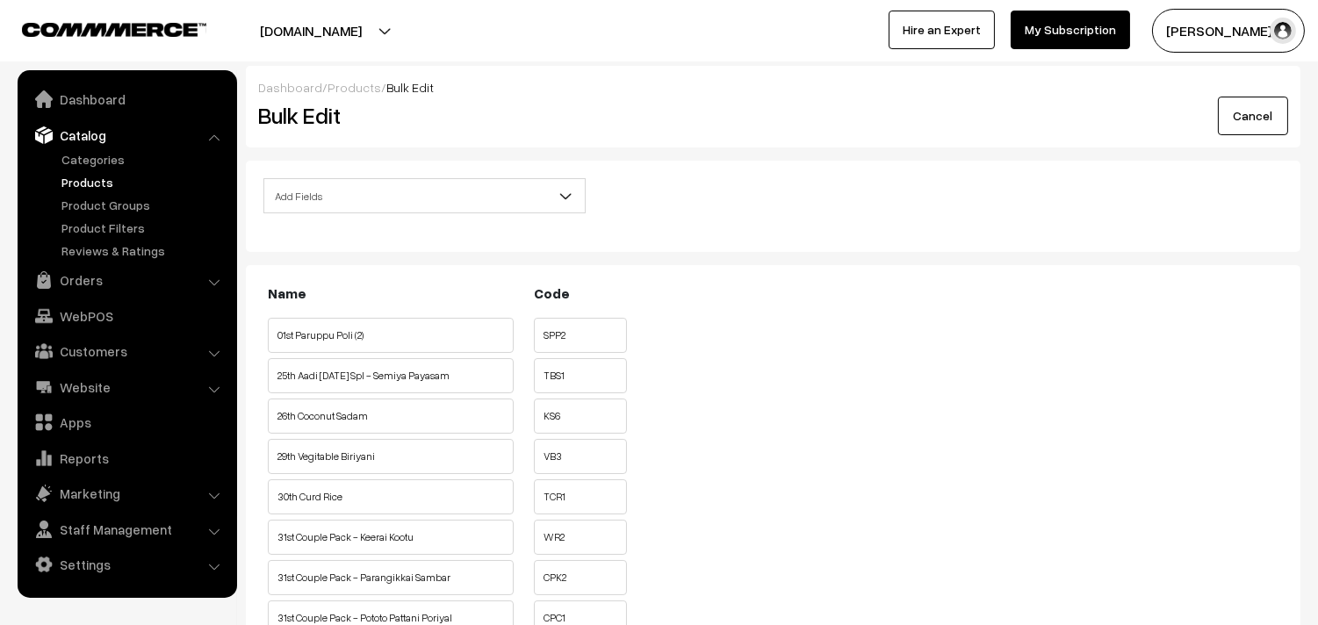
click at [388, 164] on div "Add Fields Product Name Product Sort Order Category Tags SKU Weight Selling Pri…" at bounding box center [773, 206] width 1054 height 91
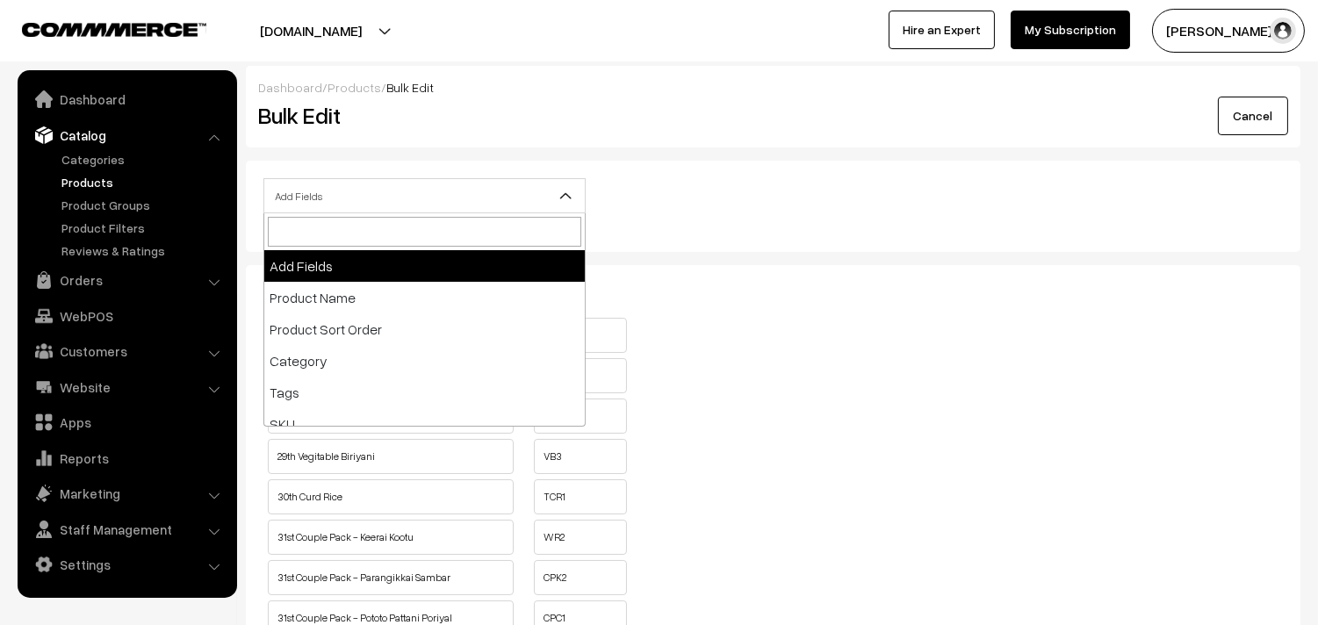
click at [400, 185] on span "Add Fields" at bounding box center [424, 196] width 320 height 31
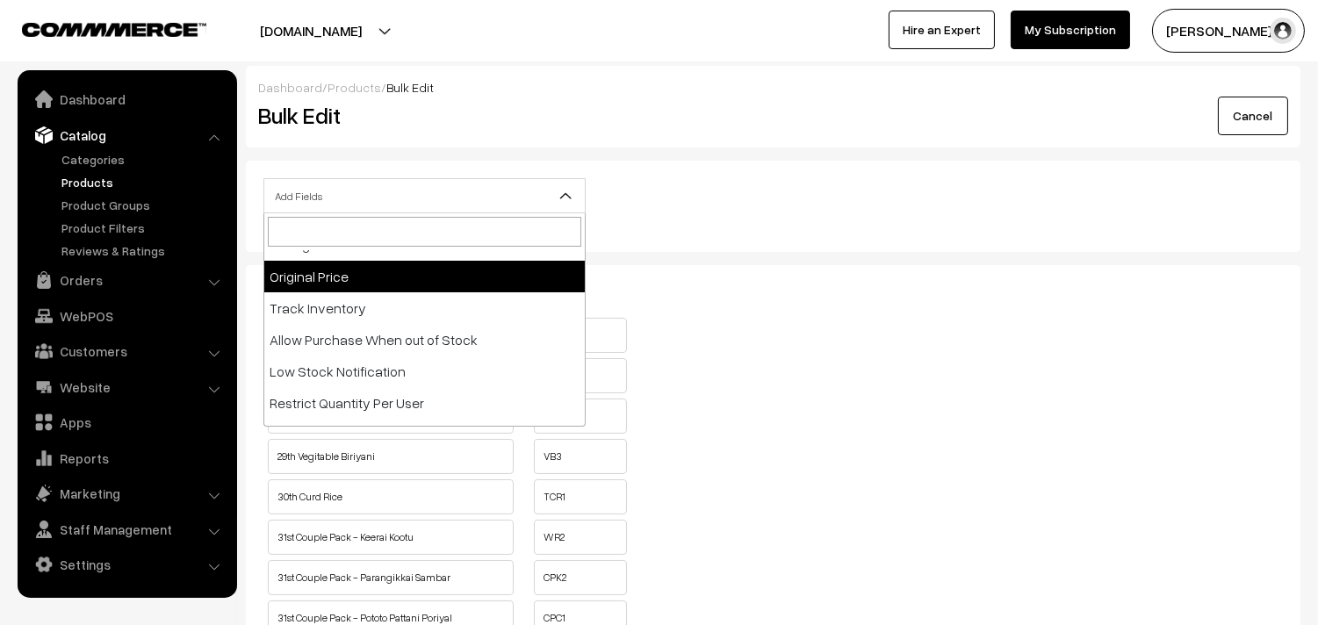
scroll to position [390, 0]
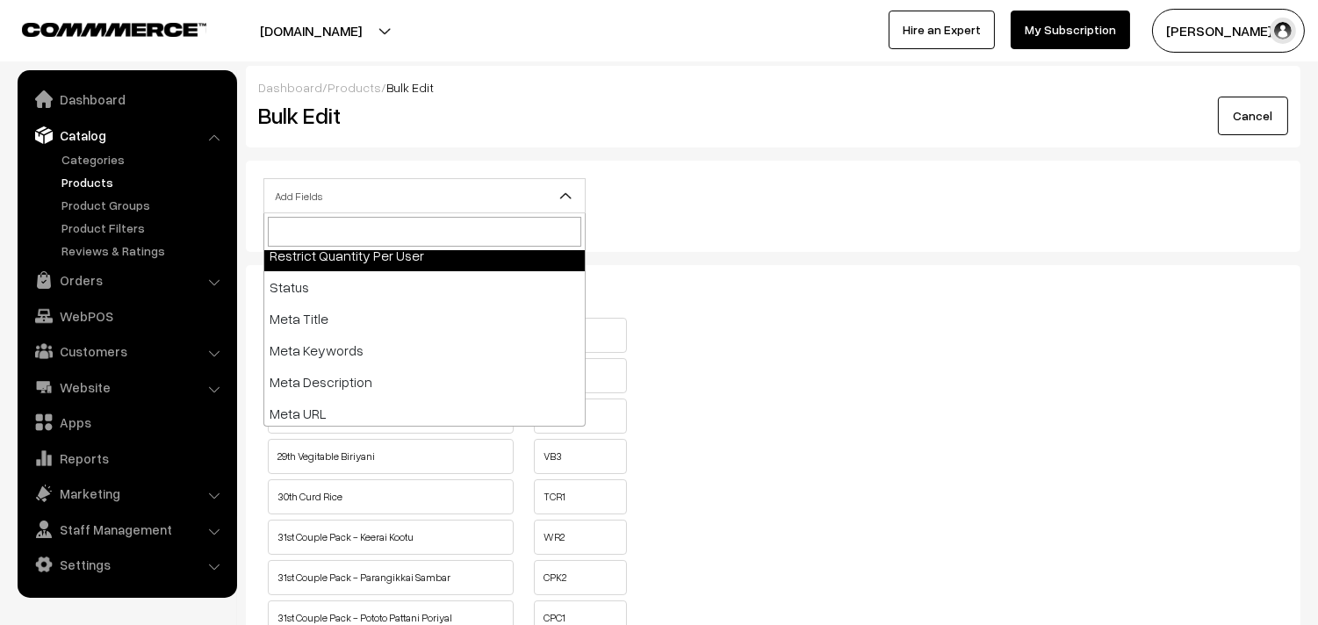
click at [449, 248] on span at bounding box center [424, 231] width 320 height 37
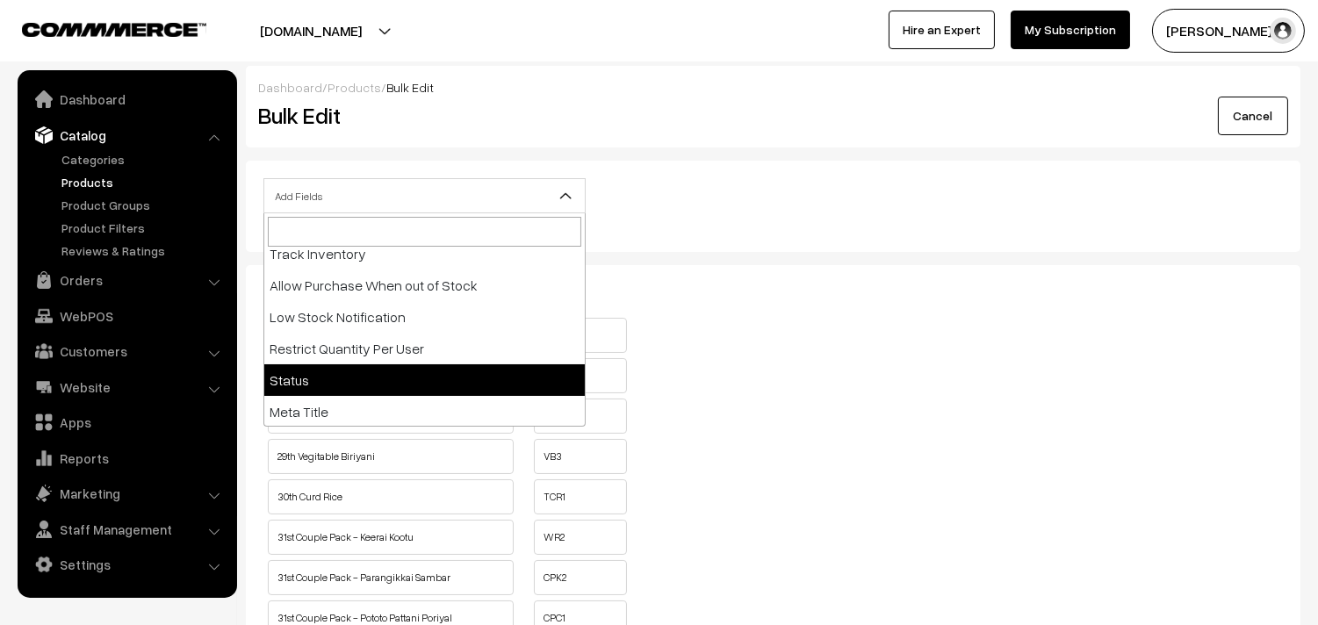
scroll to position [198, 0]
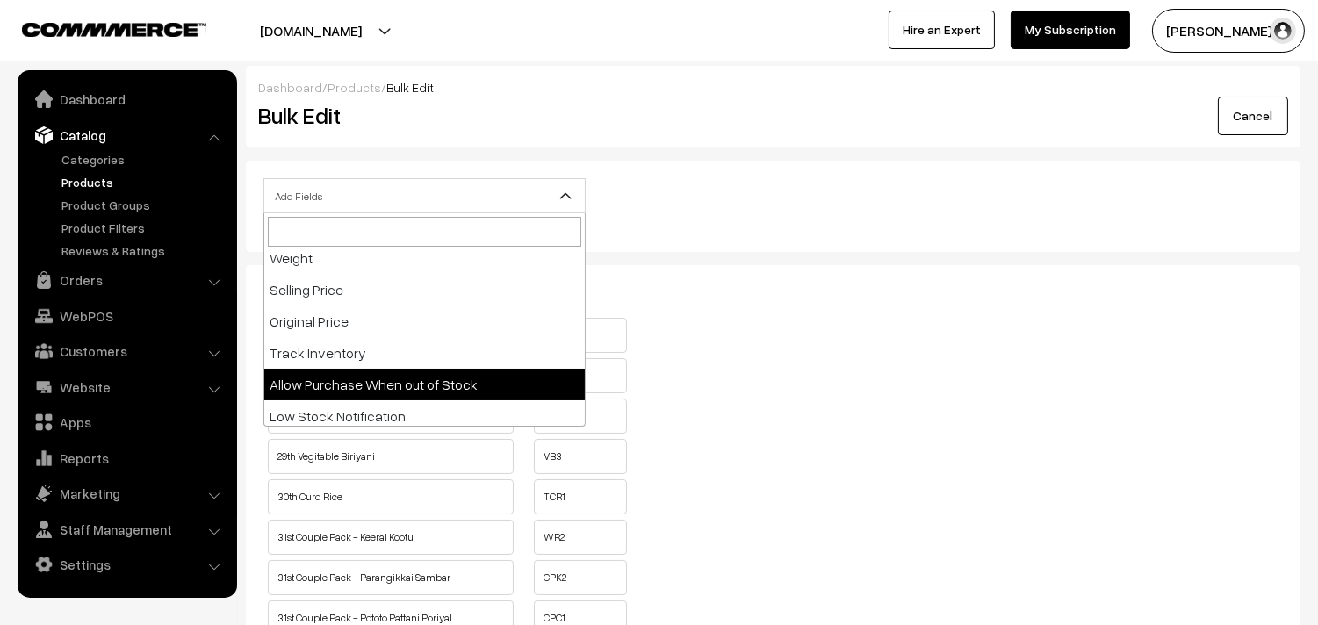
select select "allow-purchase"
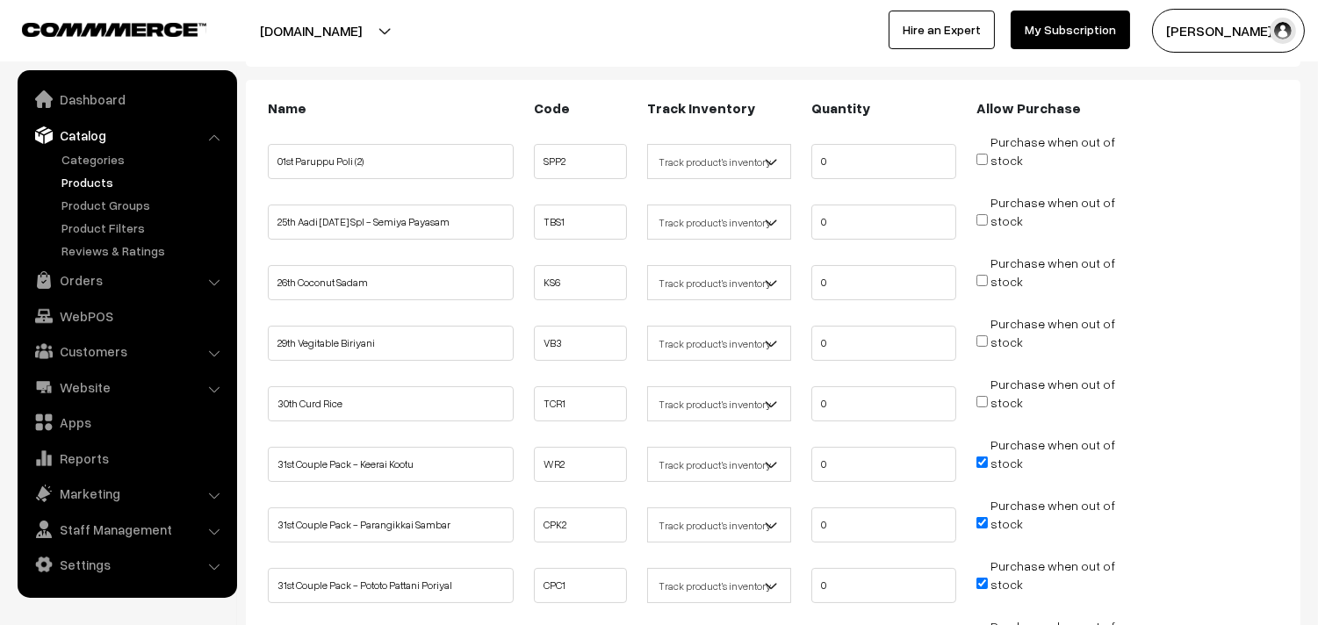
scroll to position [487, 0]
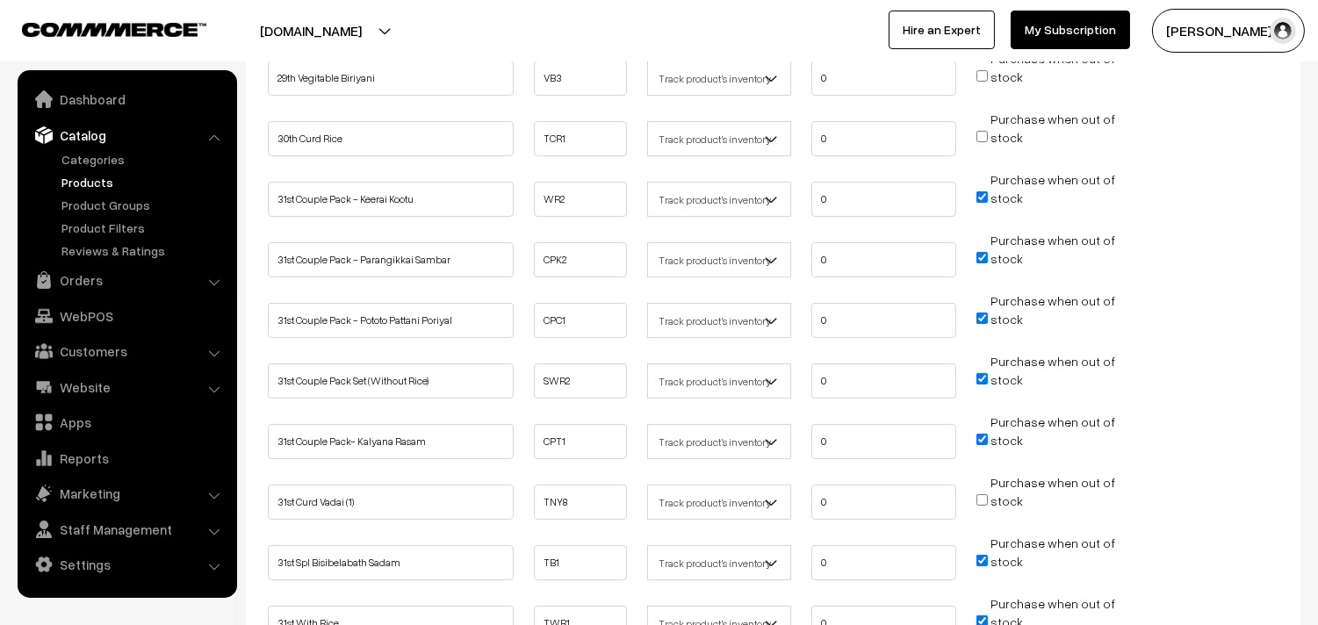
click at [984, 195] on input "Purchase when out of stock" at bounding box center [981, 196] width 11 height 11
checkbox input "false"
click at [979, 249] on span "Purchase when out of stock" at bounding box center [1045, 258] width 139 height 18
click at [979, 313] on input "Purchase when out of stock" at bounding box center [981, 318] width 11 height 11
checkbox input "false"
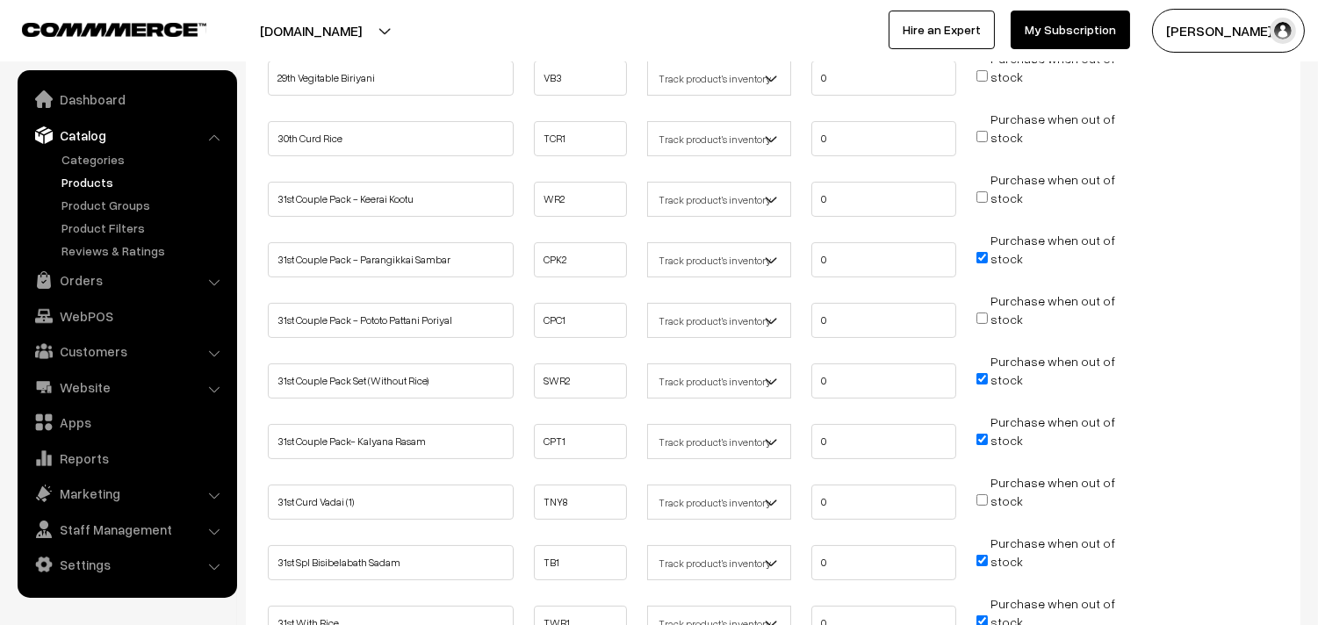
click at [979, 258] on input "Purchase when out of stock" at bounding box center [981, 257] width 11 height 11
checkbox input "false"
click at [980, 373] on input "Purchase when out of stock" at bounding box center [981, 378] width 11 height 11
checkbox input "false"
click at [981, 434] on input "Purchase when out of stock" at bounding box center [981, 439] width 11 height 11
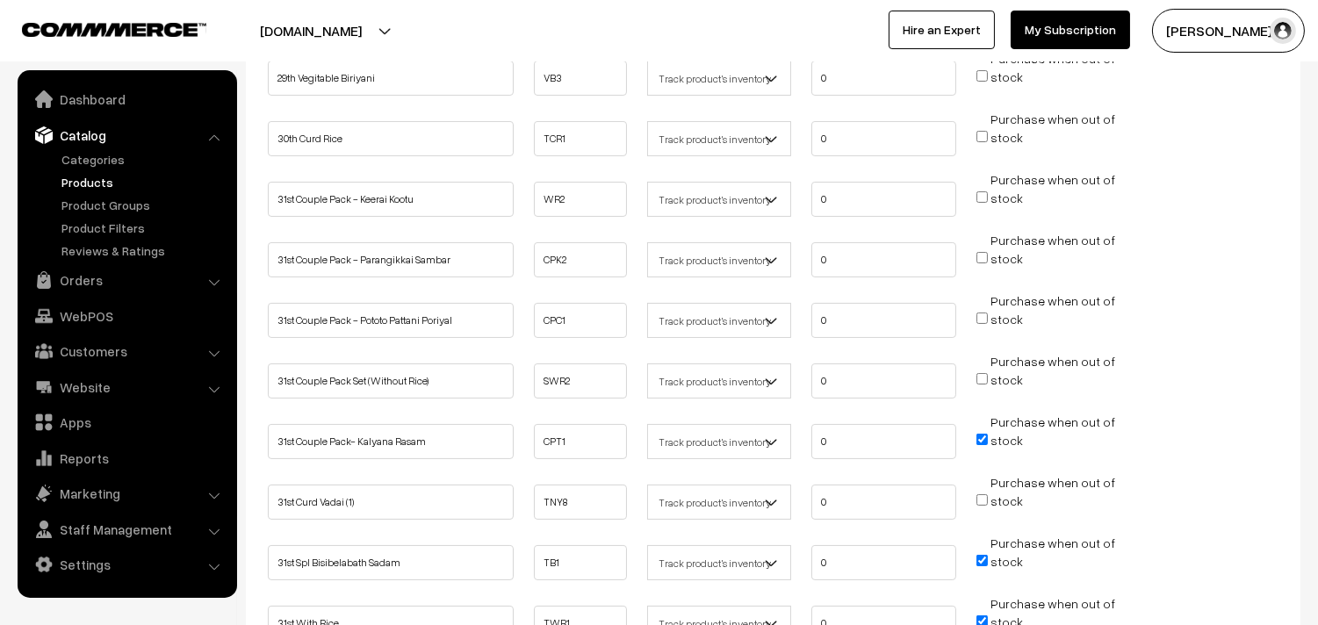
checkbox input "false"
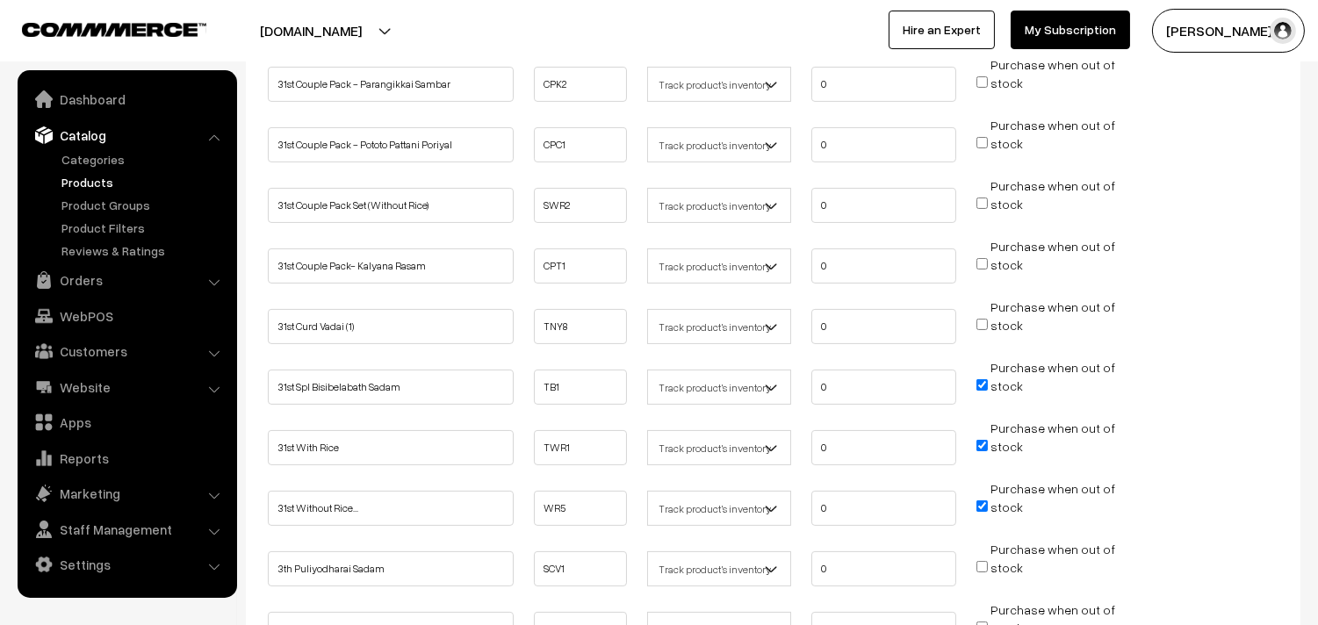
scroll to position [682, 0]
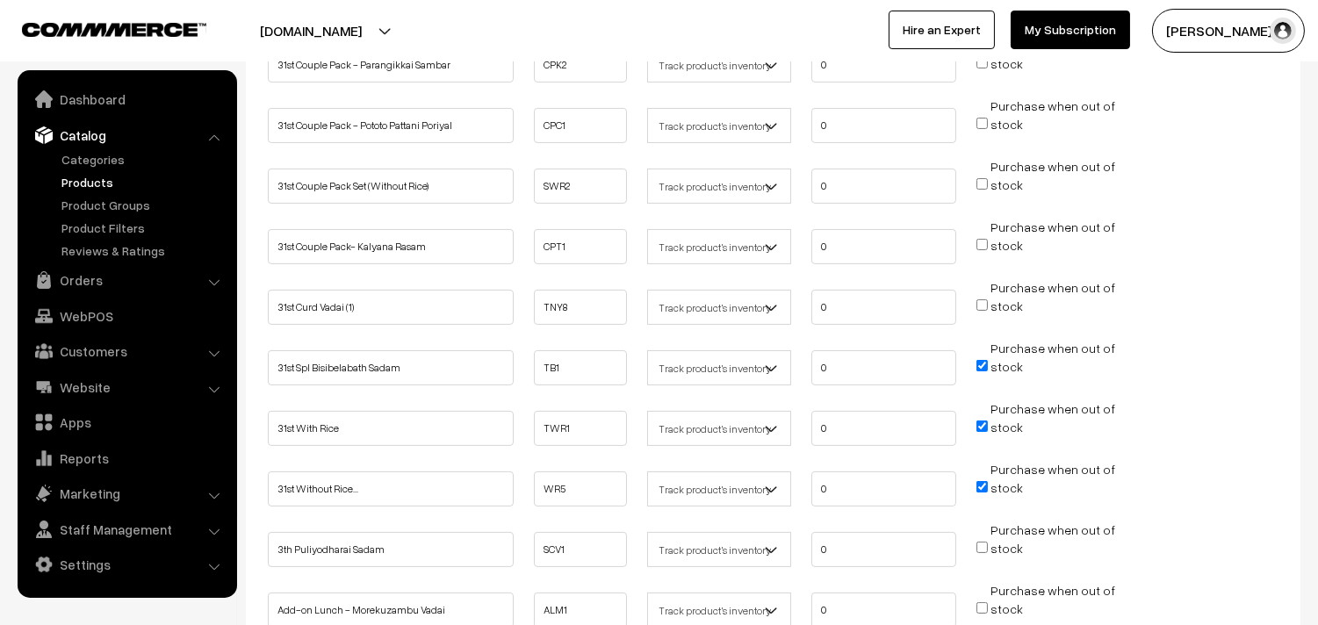
click at [979, 360] on input "Purchase when out of stock" at bounding box center [981, 365] width 11 height 11
checkbox input "false"
click at [981, 418] on span "Purchase when out of stock" at bounding box center [1045, 427] width 139 height 18
click at [983, 481] on input "Purchase when out of stock" at bounding box center [981, 486] width 11 height 11
checkbox input "false"
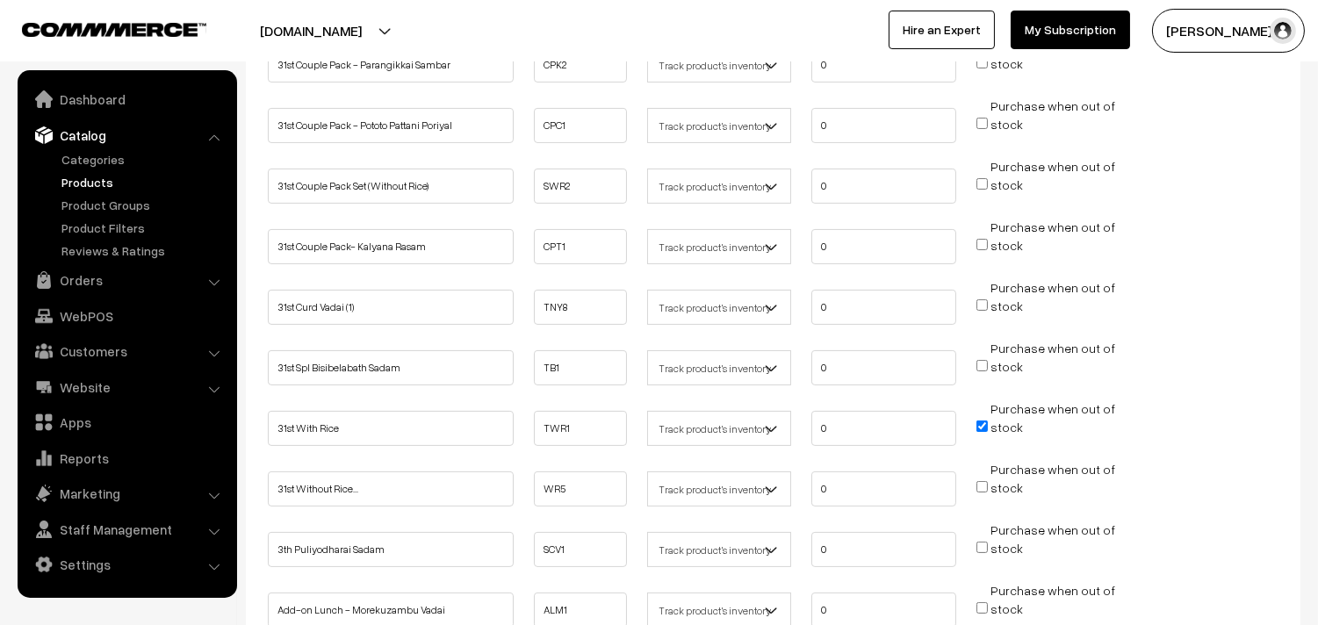
click at [986, 422] on input "Purchase when out of stock" at bounding box center [981, 426] width 11 height 11
checkbox input "false"
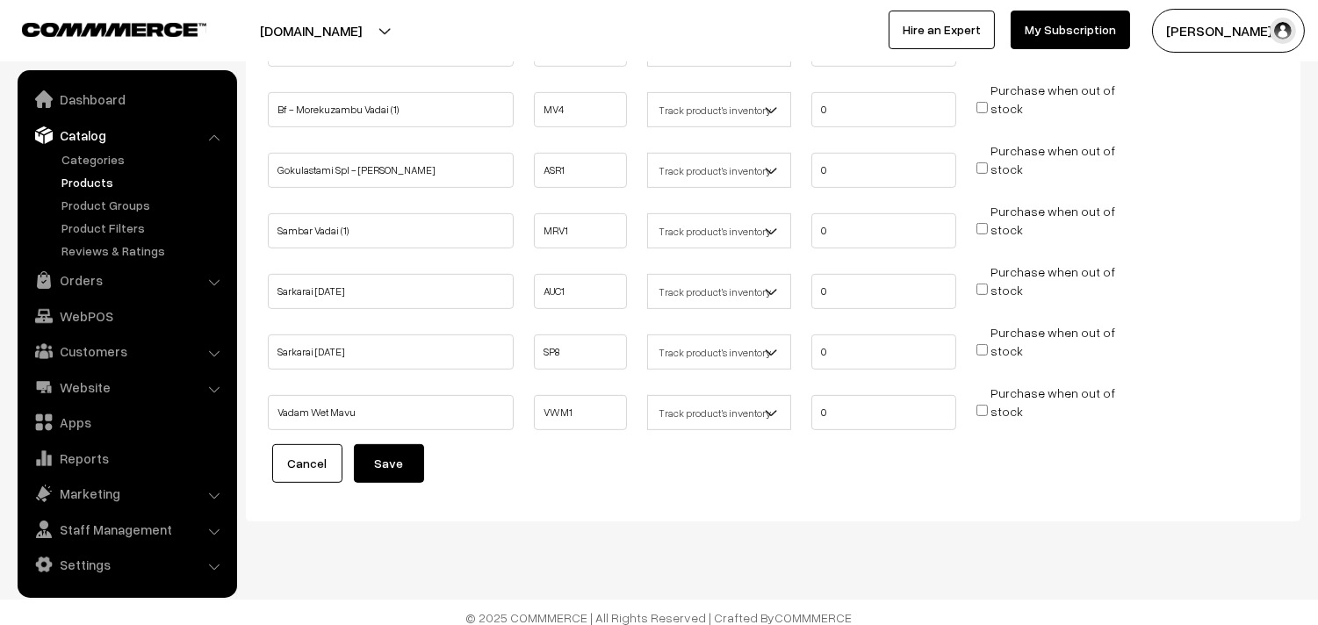
scroll to position [1244, 0]
click at [377, 443] on button "Save" at bounding box center [389, 462] width 70 height 39
